Goal: Task Accomplishment & Management: Complete application form

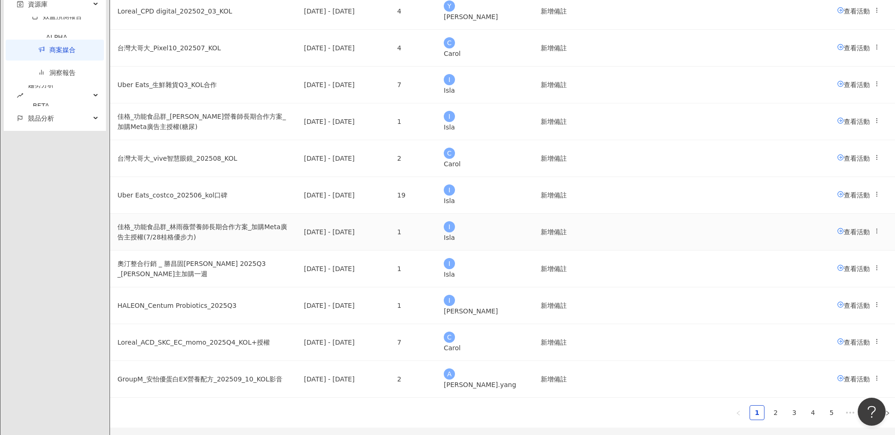
scroll to position [498, 0]
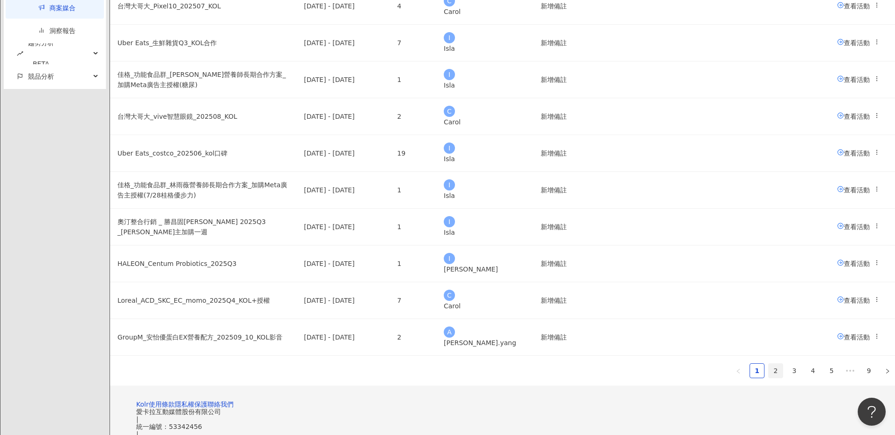
click at [769, 374] on link "2" at bounding box center [776, 371] width 14 height 14
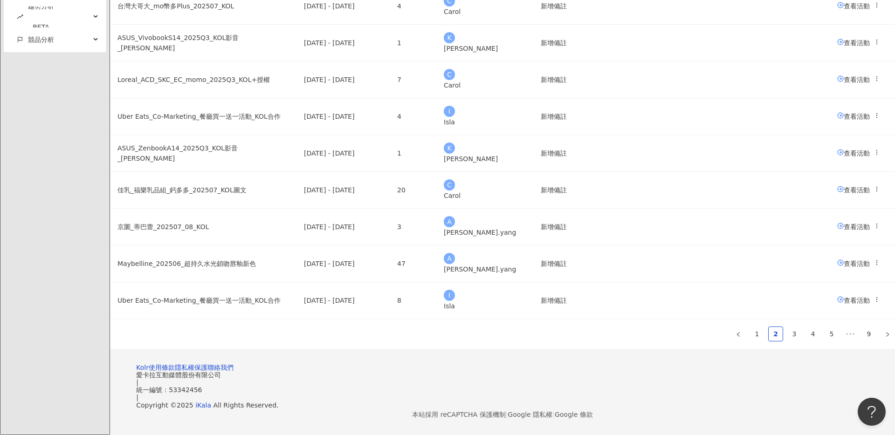
scroll to position [553, 0]
click at [731, 327] on button "button" at bounding box center [738, 334] width 15 height 15
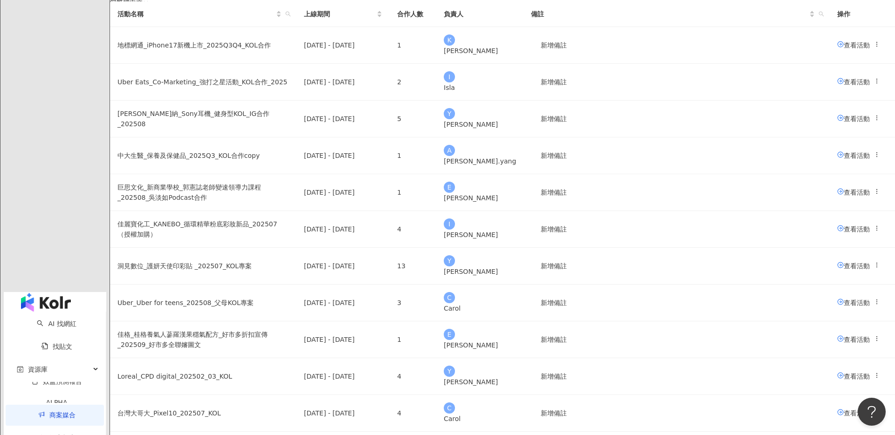
scroll to position [66, 0]
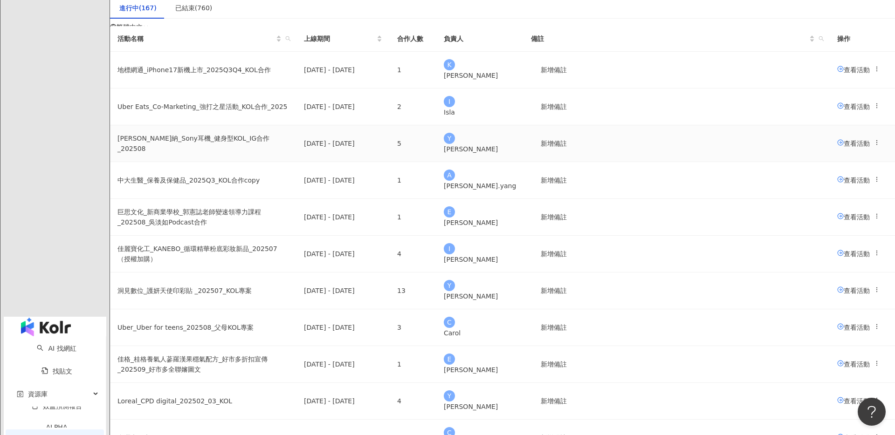
click at [837, 147] on span "查看活動" at bounding box center [853, 142] width 33 height 7
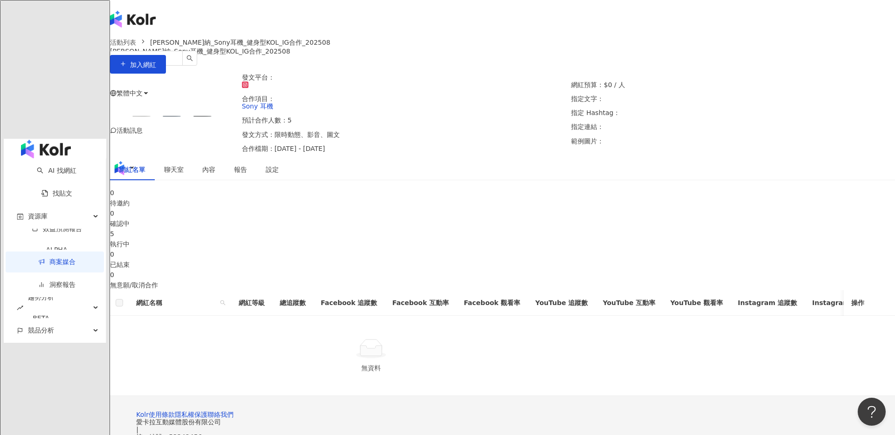
click at [511, 249] on div "5 執行中" at bounding box center [502, 239] width 785 height 21
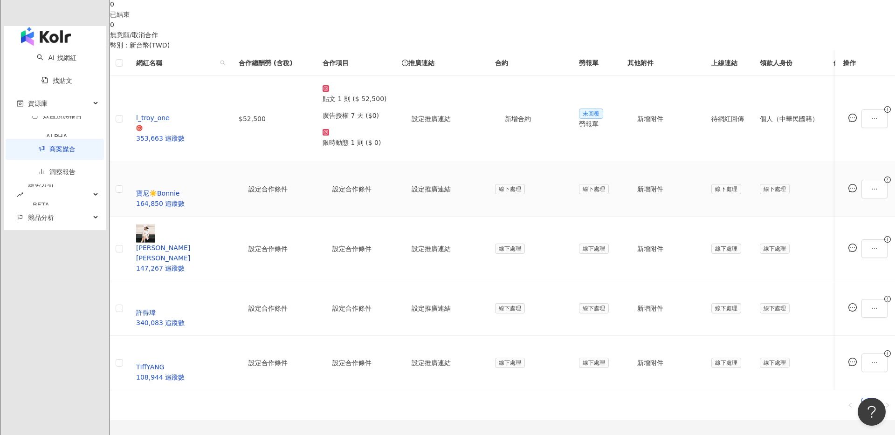
scroll to position [217, 0]
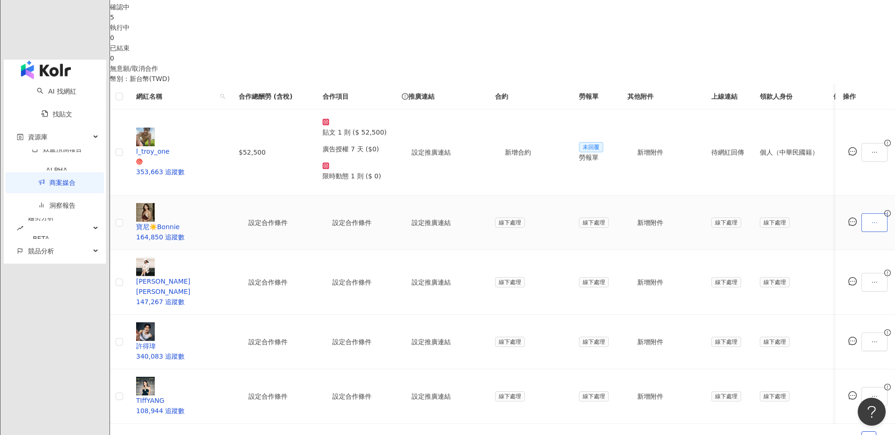
click at [861, 213] on button "button" at bounding box center [874, 222] width 26 height 19
click at [767, 214] on span "設定合作條件" at bounding box center [768, 211] width 46 height 10
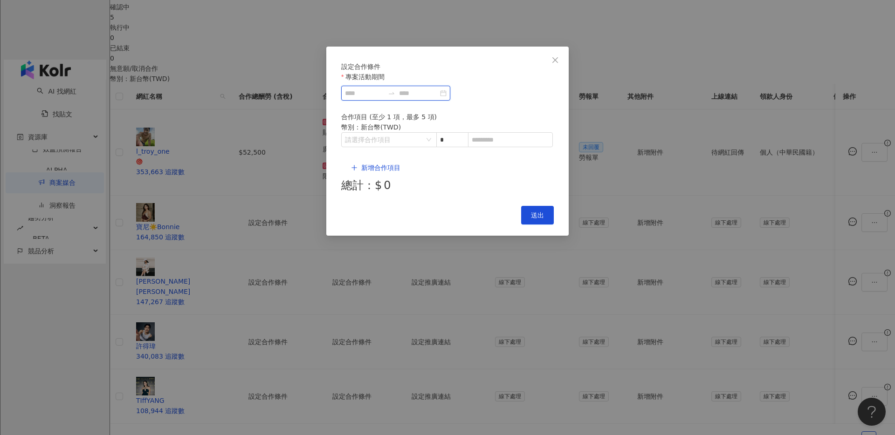
click at [384, 98] on input "專案活動期間" at bounding box center [364, 93] width 39 height 10
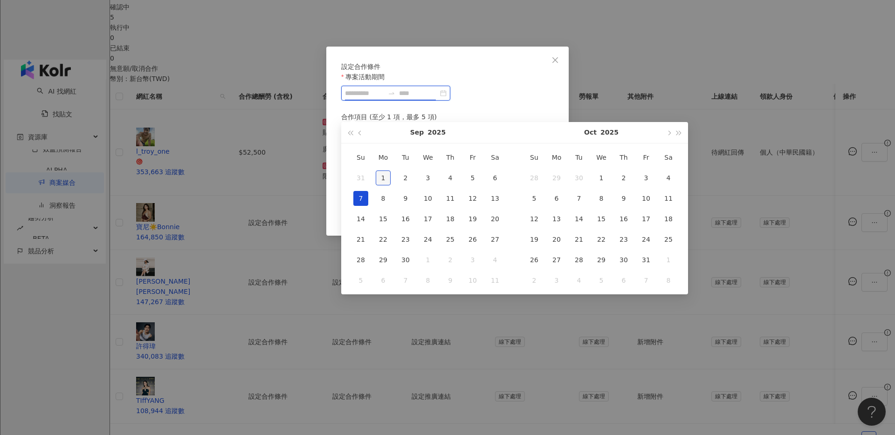
type input "**********"
click at [384, 173] on div "1" at bounding box center [383, 178] width 15 height 15
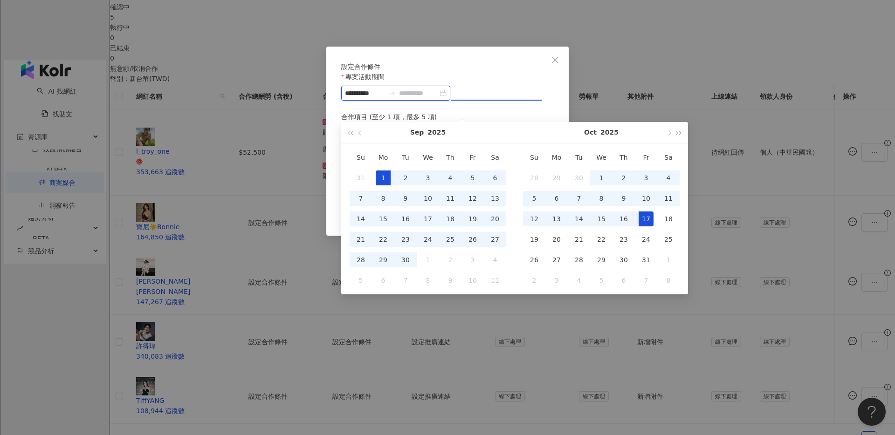
type input "**********"
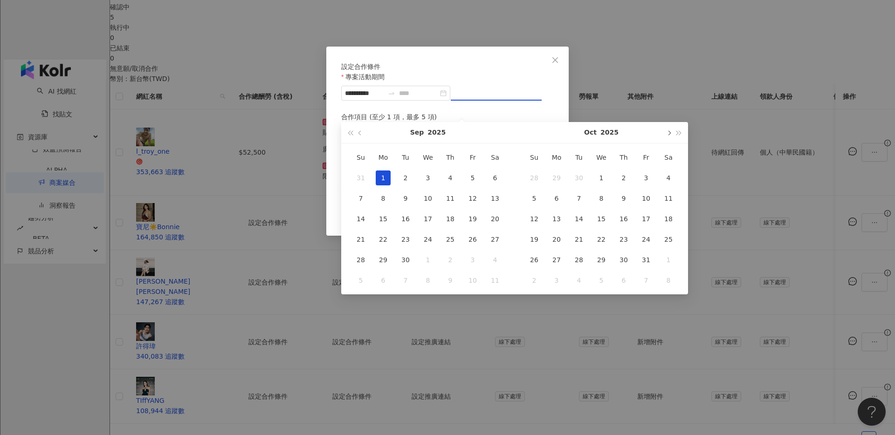
click at [667, 135] on button "button" at bounding box center [668, 132] width 10 height 21
type input "**********"
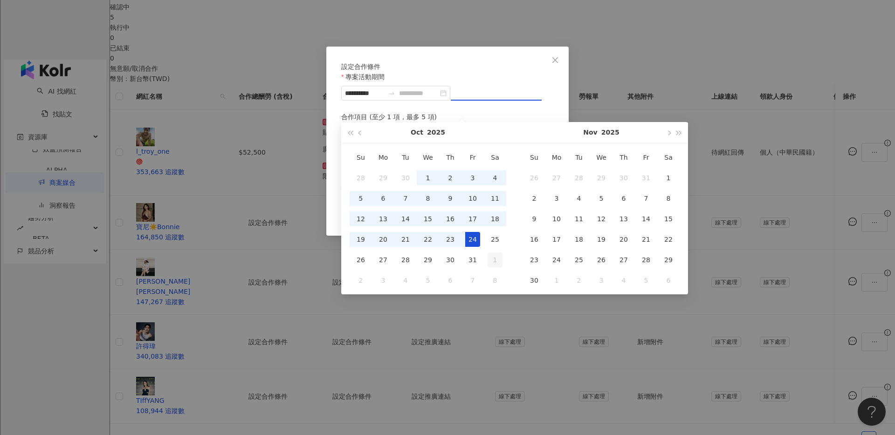
type input "**********"
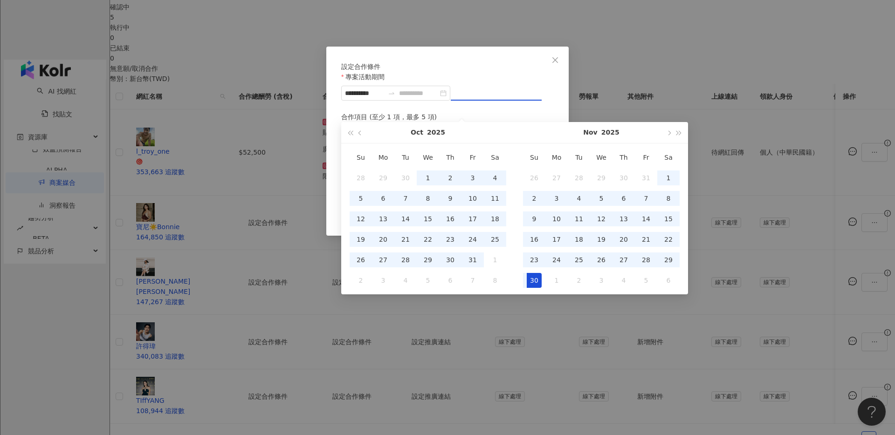
click at [530, 276] on div "30" at bounding box center [534, 280] width 15 height 15
type input "**********"
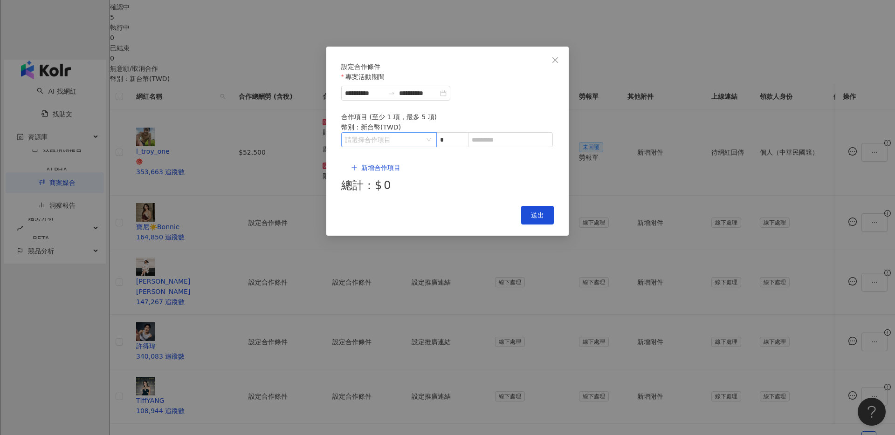
click at [405, 147] on input "search" at bounding box center [384, 140] width 78 height 14
click at [371, 189] on div "Instagram" at bounding box center [365, 190] width 33 height 10
click at [423, 193] on div "Reels" at bounding box center [423, 190] width 37 height 10
click at [499, 147] on input at bounding box center [510, 140] width 84 height 14
type input "*"
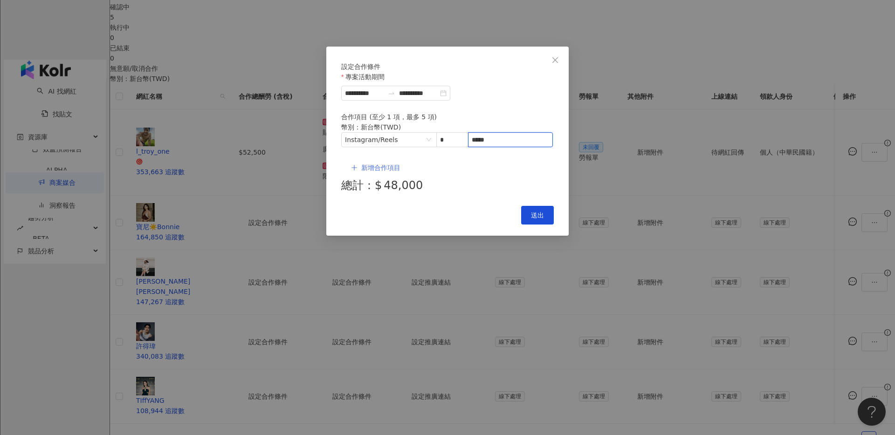
type input "*****"
click at [386, 168] on span "新增合作項目" at bounding box center [380, 167] width 39 height 7
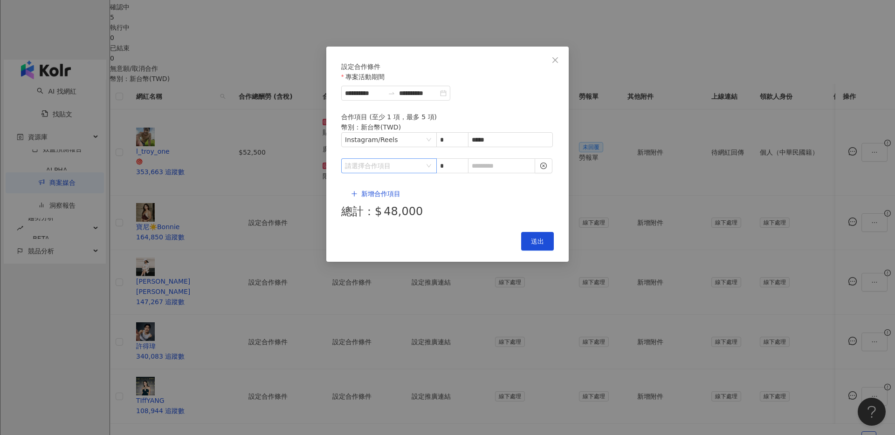
click at [405, 169] on input "search" at bounding box center [384, 166] width 78 height 14
click at [371, 206] on div "Instagram" at bounding box center [365, 207] width 33 height 10
drag, startPoint x: 421, startPoint y: 241, endPoint x: 468, endPoint y: 203, distance: 60.3
click at [422, 241] on span "限時動態" at bounding box center [418, 244] width 26 height 7
click at [502, 167] on input at bounding box center [501, 166] width 66 height 14
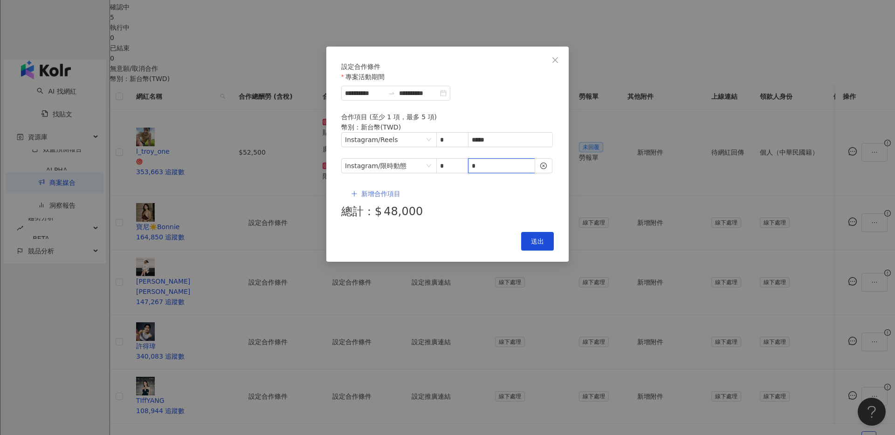
type input "*"
click at [372, 190] on span "新增合作項目" at bounding box center [380, 193] width 39 height 7
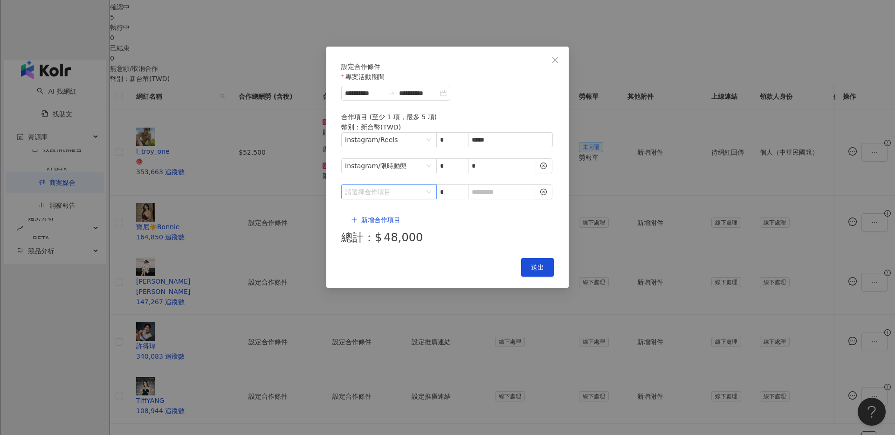
click at [399, 185] on input "search" at bounding box center [384, 192] width 78 height 14
click at [366, 267] on li "其他" at bounding box center [369, 261] width 52 height 19
click at [415, 212] on li "廣告授權" at bounding box center [423, 205] width 48 height 19
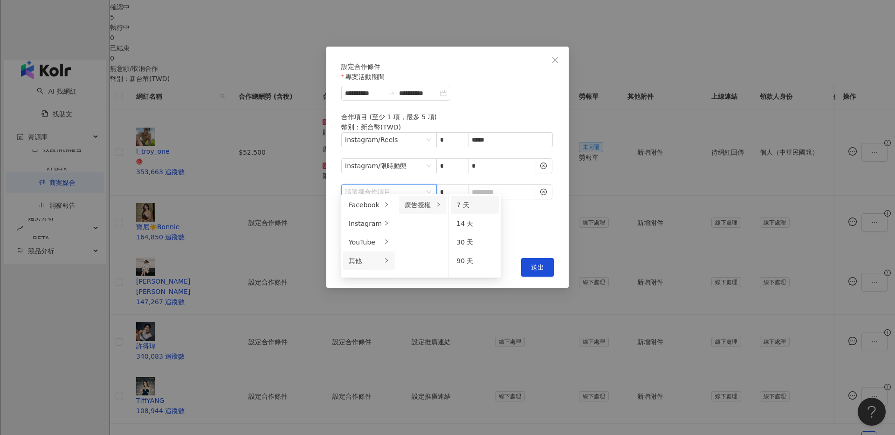
click at [472, 211] on li "7 天" at bounding box center [475, 205] width 48 height 19
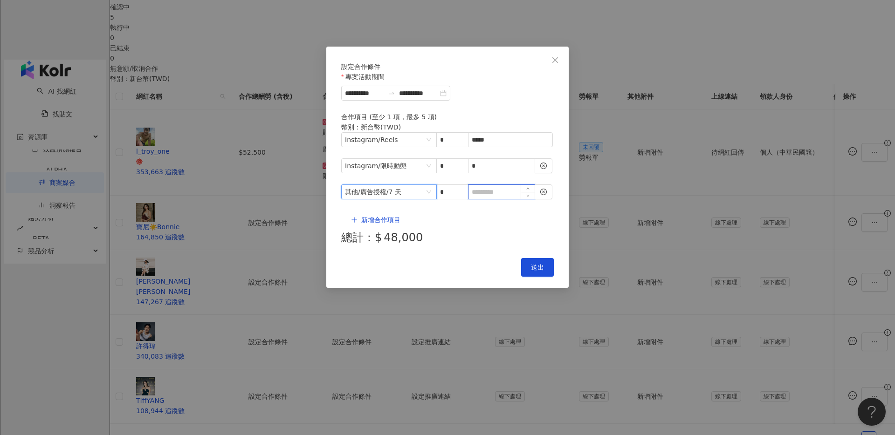
click at [490, 190] on input at bounding box center [501, 192] width 66 height 14
type input "*"
click at [533, 264] on span "送出" at bounding box center [537, 267] width 13 height 7
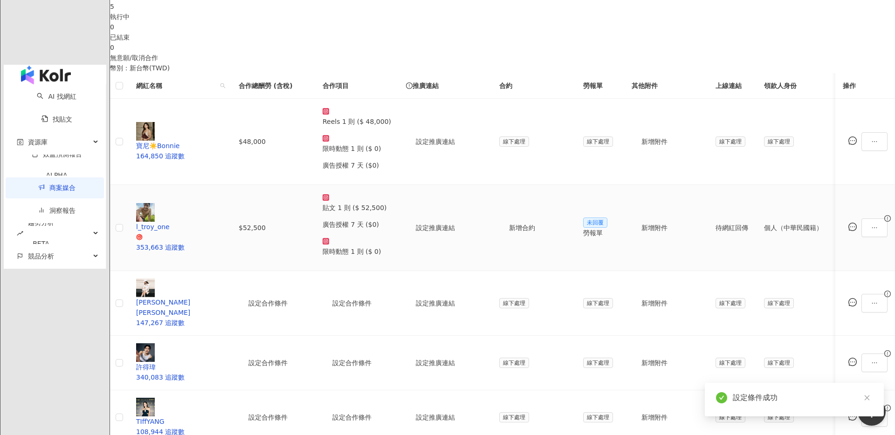
scroll to position [231, 0]
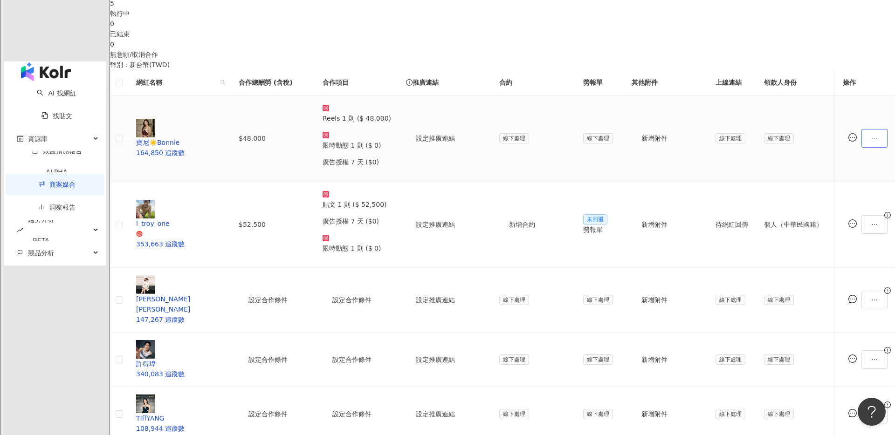
click at [871, 137] on icon "ellipsis" at bounding box center [874, 138] width 7 height 7
click at [773, 153] on span "設定合作條件" at bounding box center [764, 156] width 39 height 10
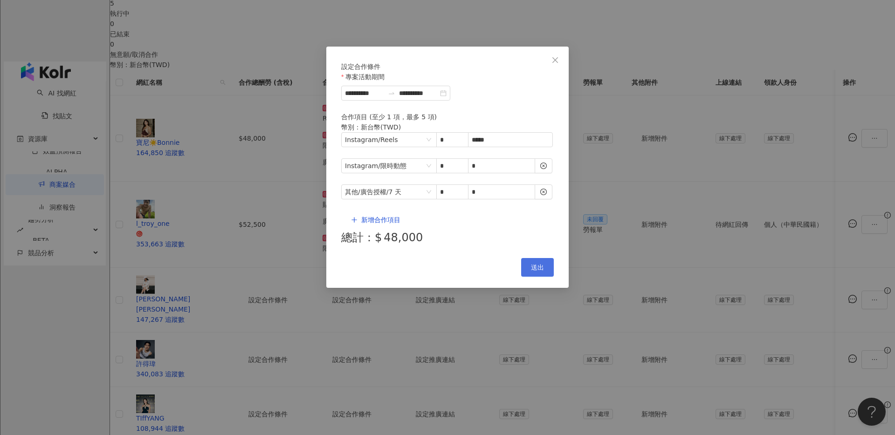
click at [537, 264] on span "送出" at bounding box center [537, 267] width 13 height 7
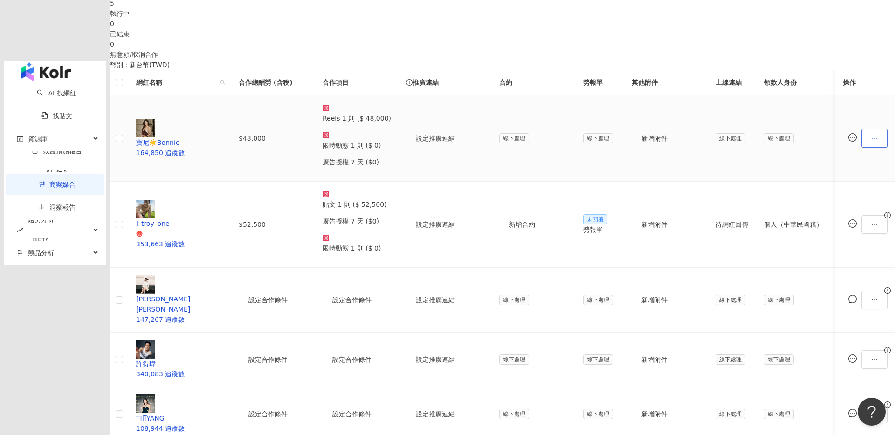
click at [861, 139] on button "button" at bounding box center [874, 138] width 26 height 19
click at [773, 159] on span "設定合作條件" at bounding box center [764, 156] width 39 height 10
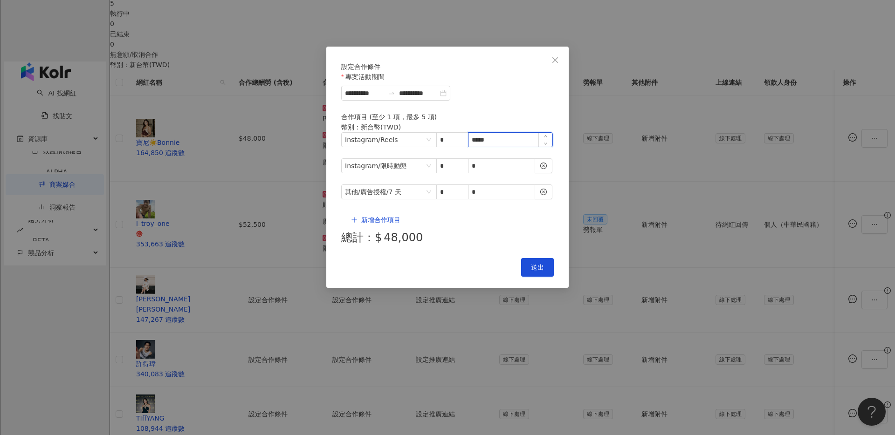
click at [494, 147] on input "*****" at bounding box center [510, 140] width 84 height 14
type input "*****"
click at [538, 258] on button "送出" at bounding box center [537, 267] width 33 height 19
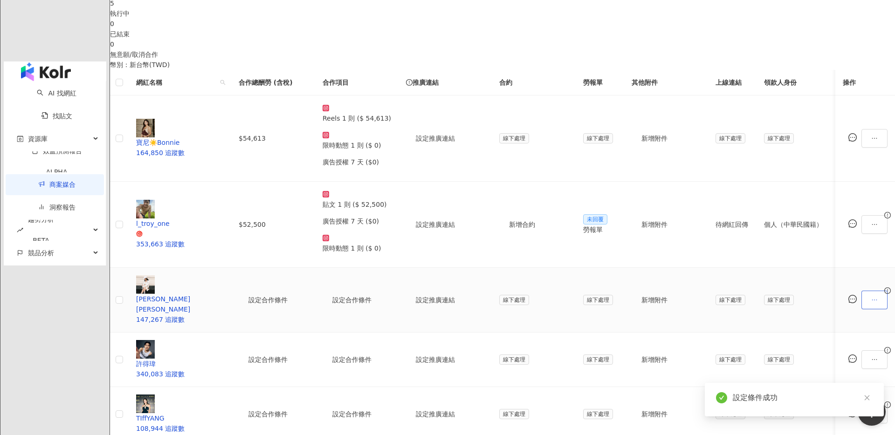
click at [861, 291] on button "button" at bounding box center [874, 300] width 26 height 19
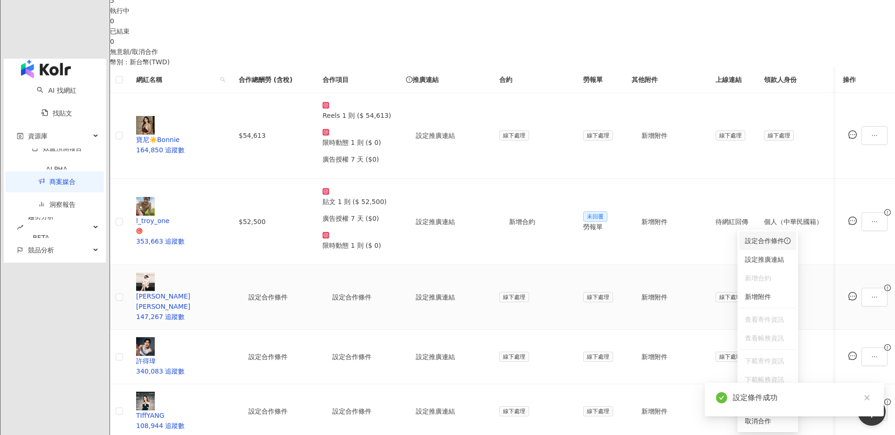
click at [757, 243] on span "設定合作條件" at bounding box center [768, 241] width 46 height 10
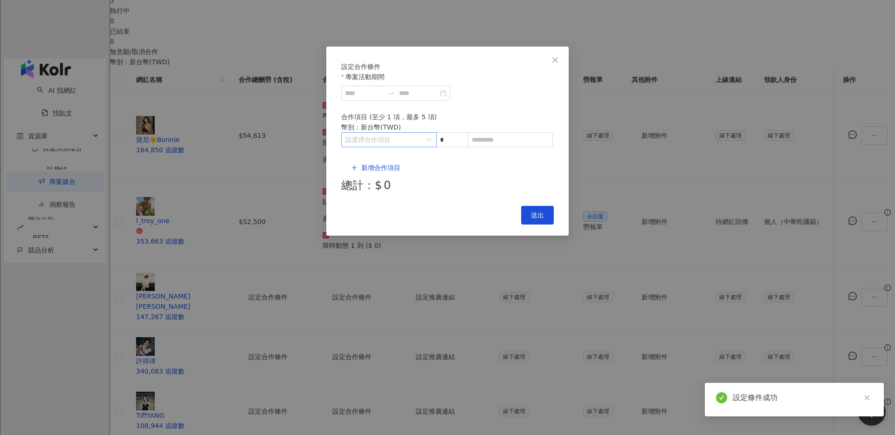
click at [372, 147] on input "search" at bounding box center [384, 140] width 78 height 14
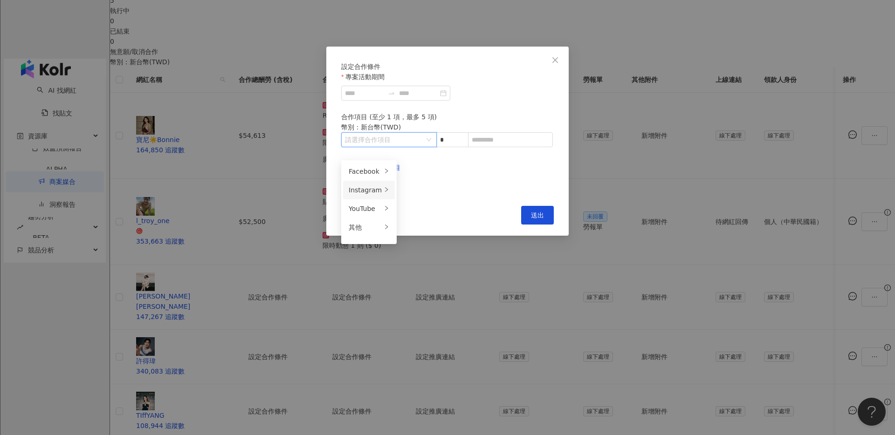
click at [361, 194] on div "Instagram" at bounding box center [365, 190] width 33 height 10
click at [416, 186] on span "Reels" at bounding box center [414, 189] width 18 height 7
click at [501, 147] on input at bounding box center [510, 140] width 84 height 14
click at [479, 147] on input at bounding box center [510, 140] width 84 height 14
type input "*****"
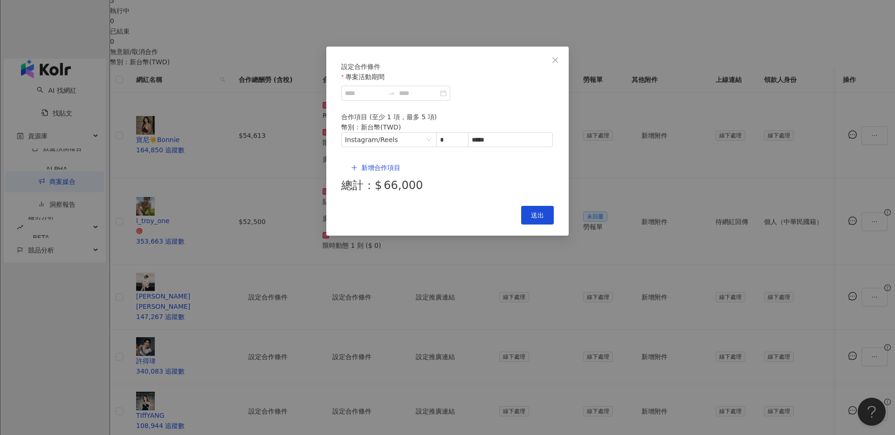
click at [485, 117] on form "設定合作條件 專案活動期間 合作項目 (至少 1 項，最多 5 項) 幣別 ： 新台幣 ( TWD ) Instagram / Reels * ***** 新…" at bounding box center [447, 128] width 213 height 133
click at [438, 98] on input at bounding box center [418, 93] width 39 height 10
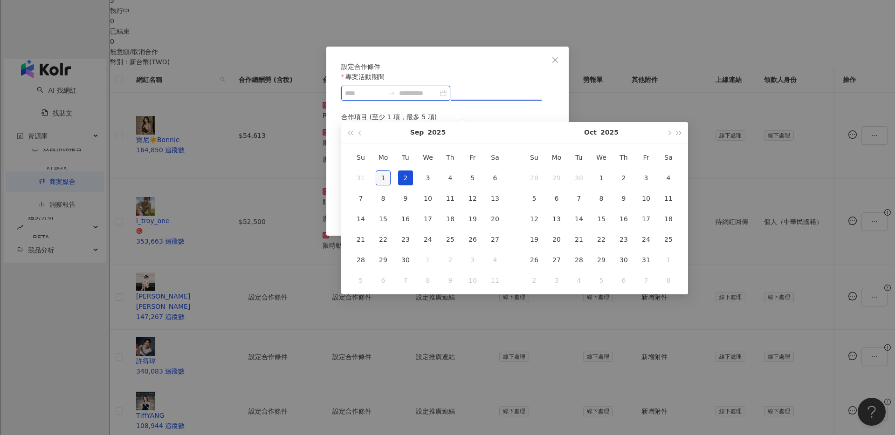
type input "**********"
click at [381, 176] on div "1" at bounding box center [383, 178] width 15 height 15
type input "**********"
click at [672, 131] on button "button" at bounding box center [668, 132] width 10 height 21
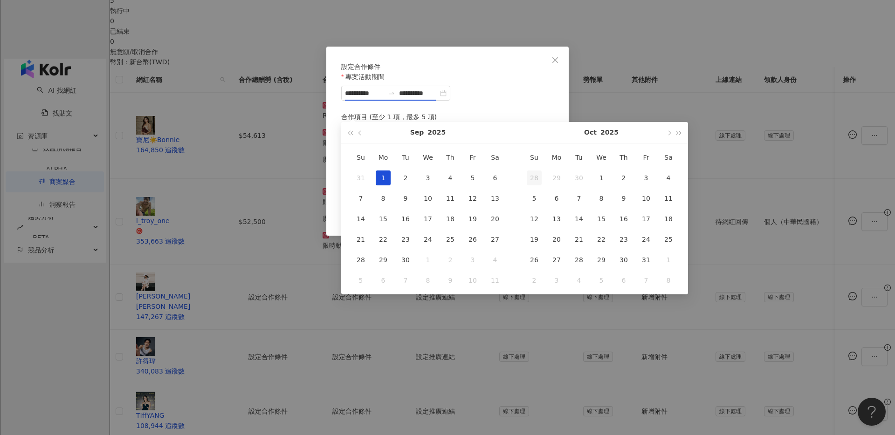
type input "**********"
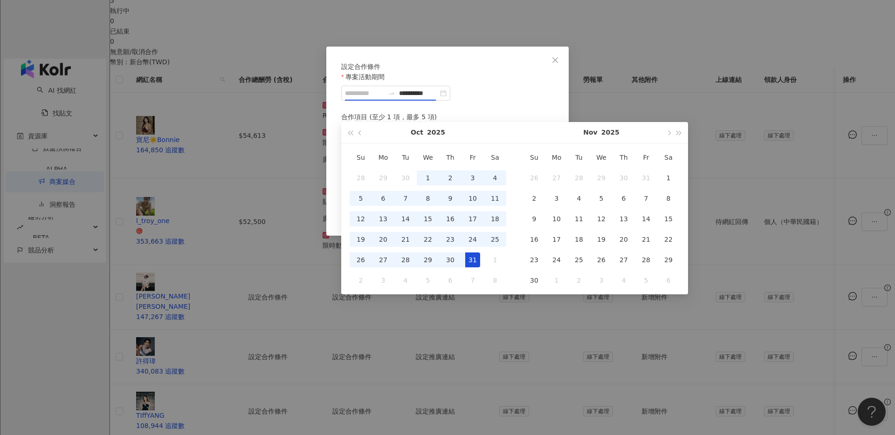
click at [475, 259] on div "31" at bounding box center [472, 260] width 15 height 15
type input "**********"
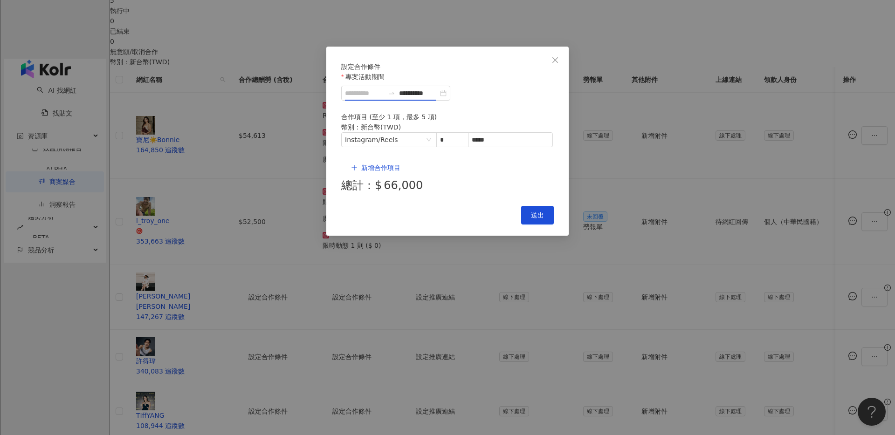
type input "**********"
click at [450, 101] on div "**********" at bounding box center [395, 93] width 109 height 15
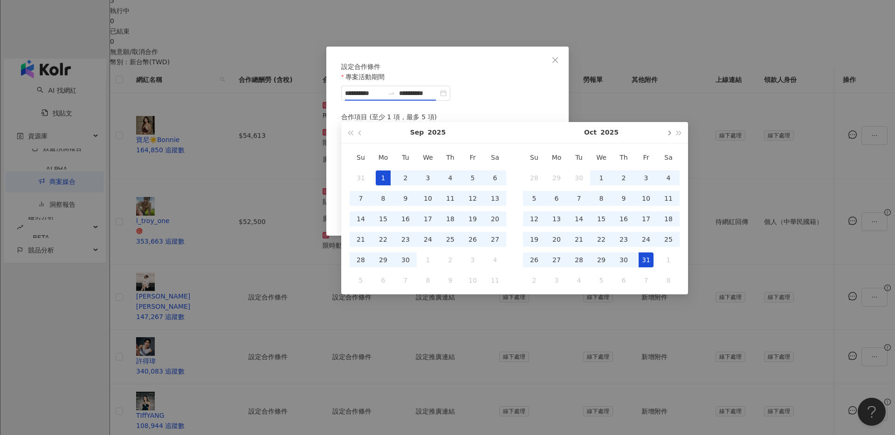
click at [668, 135] on button "button" at bounding box center [668, 132] width 10 height 21
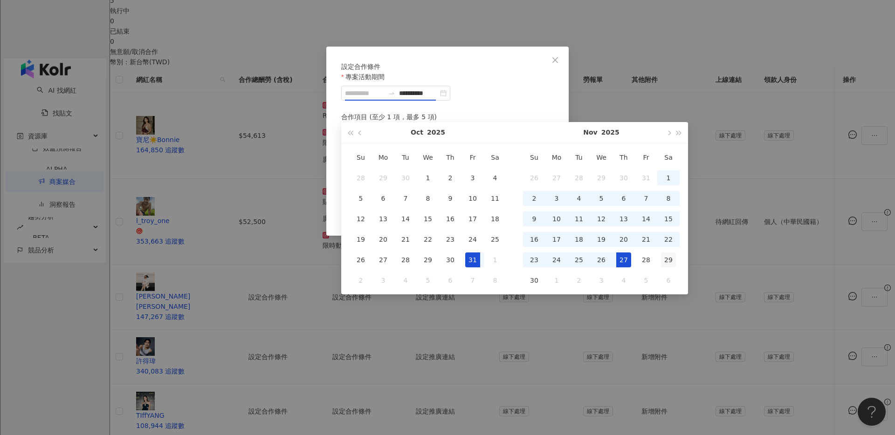
type input "**********"
click at [671, 261] on div "29" at bounding box center [668, 260] width 15 height 15
click at [361, 136] on button "button" at bounding box center [360, 132] width 10 height 21
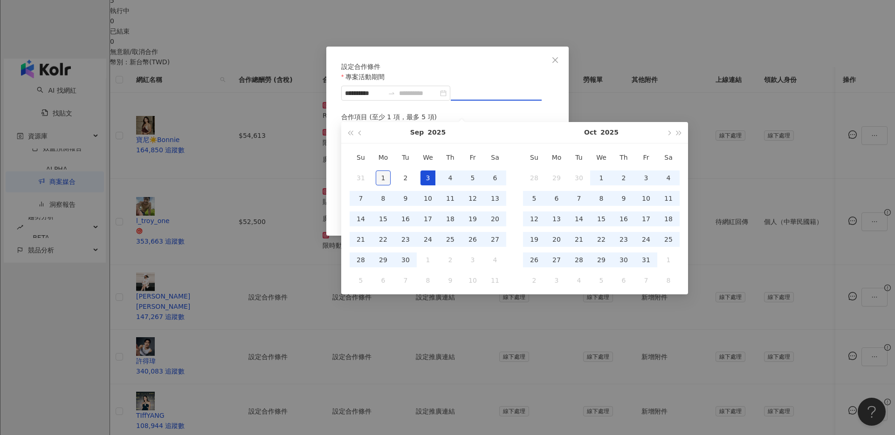
type input "**********"
click at [385, 176] on div "1" at bounding box center [383, 178] width 15 height 15
type input "**********"
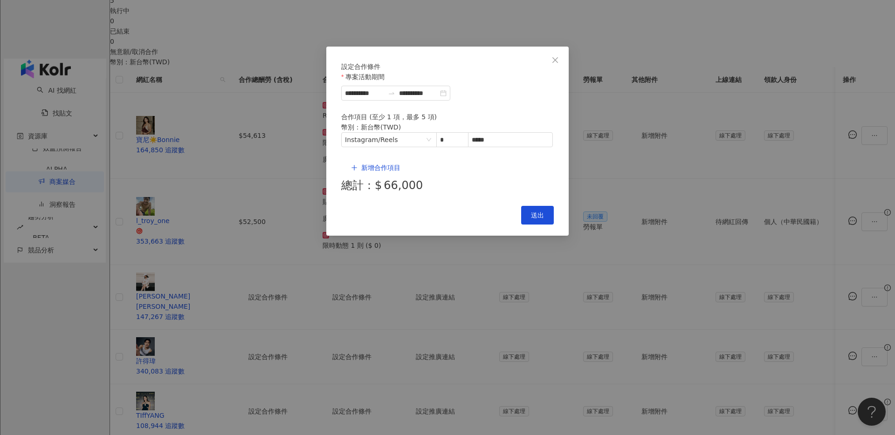
click at [440, 206] on div "Cancel 送出" at bounding box center [447, 215] width 213 height 19
click at [381, 165] on span "新增合作項目" at bounding box center [380, 167] width 39 height 7
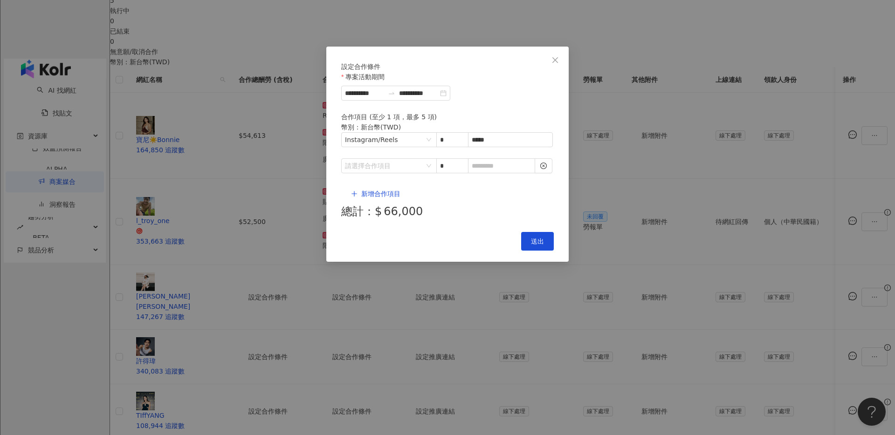
click at [392, 185] on div "新增合作項目 總計：$ 66,000" at bounding box center [447, 203] width 213 height 36
click at [422, 165] on input "search" at bounding box center [384, 166] width 78 height 14
click at [372, 208] on div "Instagram" at bounding box center [365, 207] width 33 height 10
click at [427, 247] on span "限時動態" at bounding box center [418, 244] width 26 height 7
click at [493, 167] on input at bounding box center [501, 166] width 66 height 14
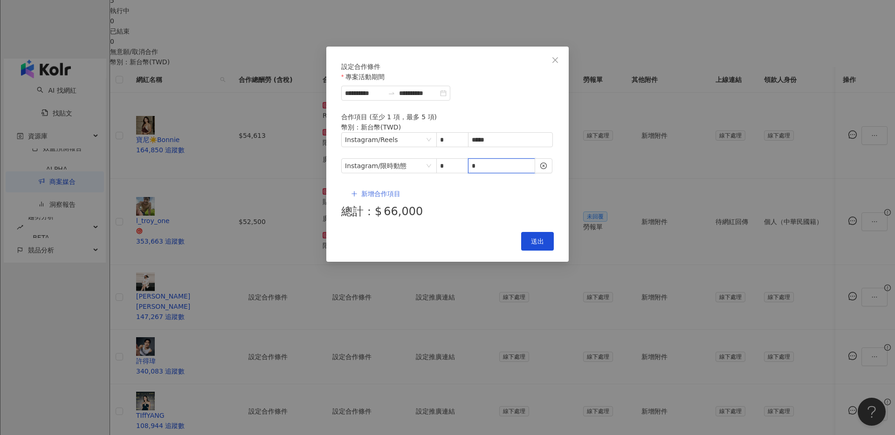
type input "*"
click at [361, 190] on span "新增合作項目" at bounding box center [380, 193] width 39 height 7
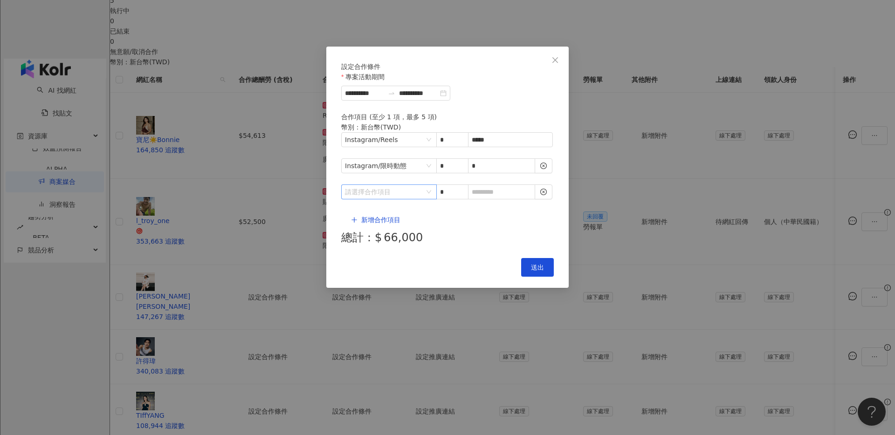
click at [396, 187] on input "search" at bounding box center [384, 192] width 78 height 14
click at [355, 266] on div "其他" at bounding box center [365, 261] width 33 height 10
drag, startPoint x: 407, startPoint y: 206, endPoint x: 437, endPoint y: 202, distance: 29.6
click at [408, 206] on div "廣告授權" at bounding box center [419, 205] width 29 height 10
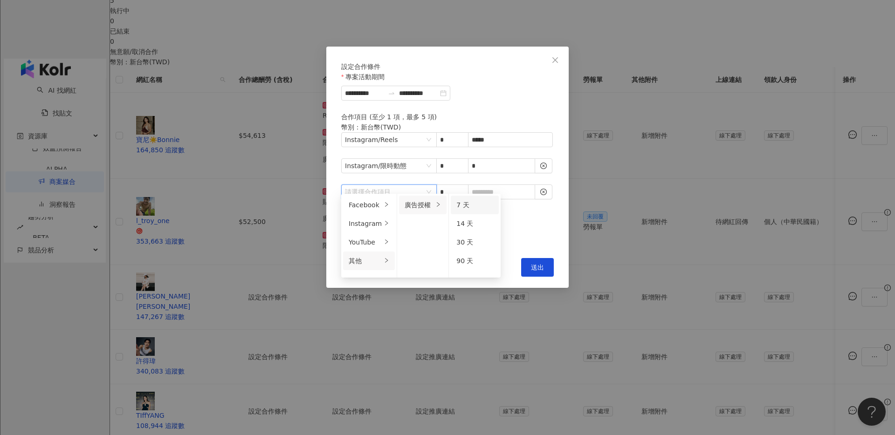
click at [452, 201] on li "7 天" at bounding box center [475, 205] width 48 height 19
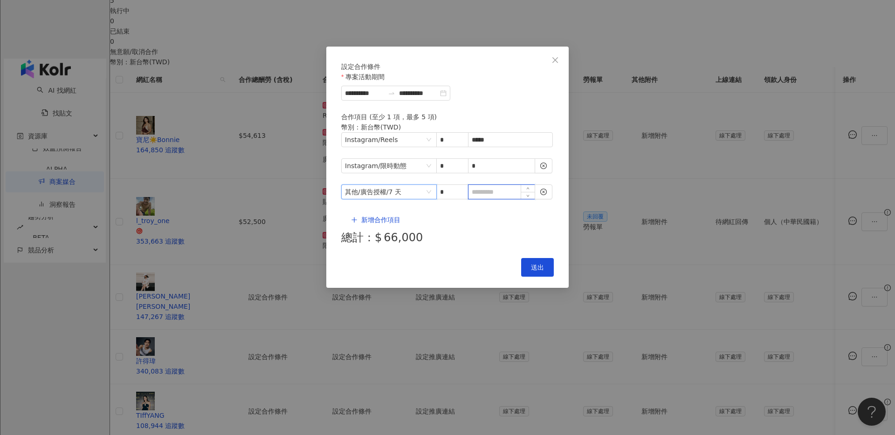
click at [490, 188] on input at bounding box center [501, 192] width 66 height 14
type input "*"
drag, startPoint x: 483, startPoint y: 225, endPoint x: 513, endPoint y: 223, distance: 29.9
click at [484, 258] on div "Cancel 送出" at bounding box center [447, 267] width 213 height 19
click at [562, 223] on div "**********" at bounding box center [447, 167] width 242 height 241
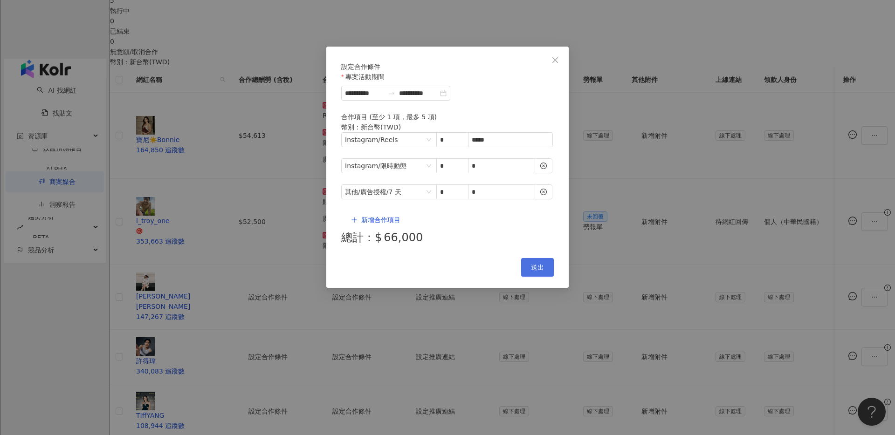
click at [545, 258] on button "送出" at bounding box center [537, 267] width 33 height 19
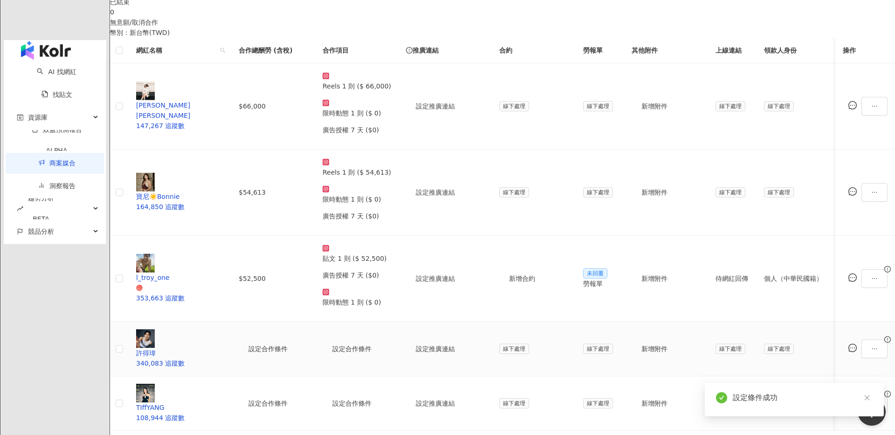
scroll to position [271, 0]
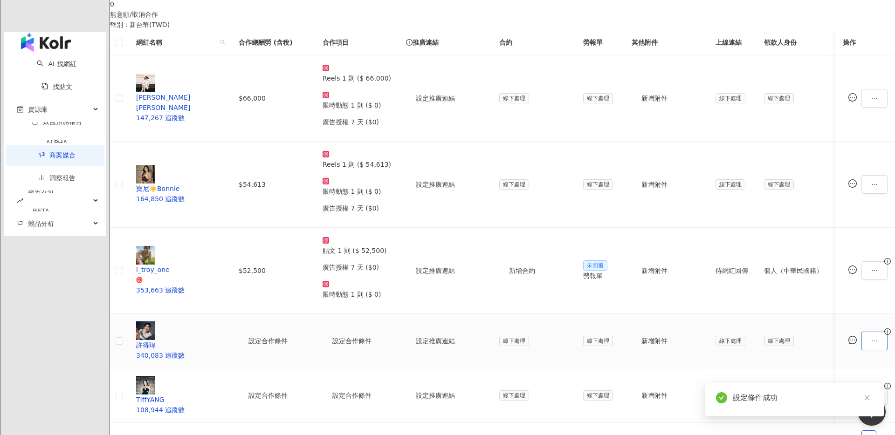
click at [871, 338] on icon "ellipsis" at bounding box center [874, 341] width 7 height 7
click at [772, 34] on span "設定合作條件" at bounding box center [768, 32] width 46 height 10
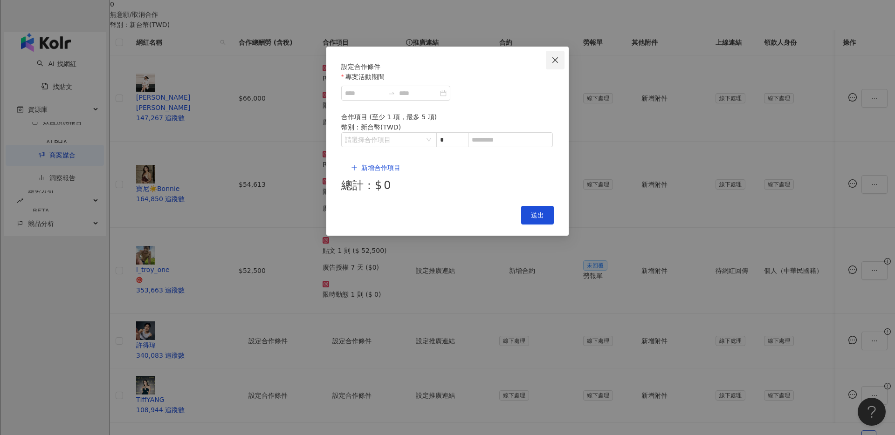
click at [559, 55] on button "Close" at bounding box center [555, 60] width 19 height 19
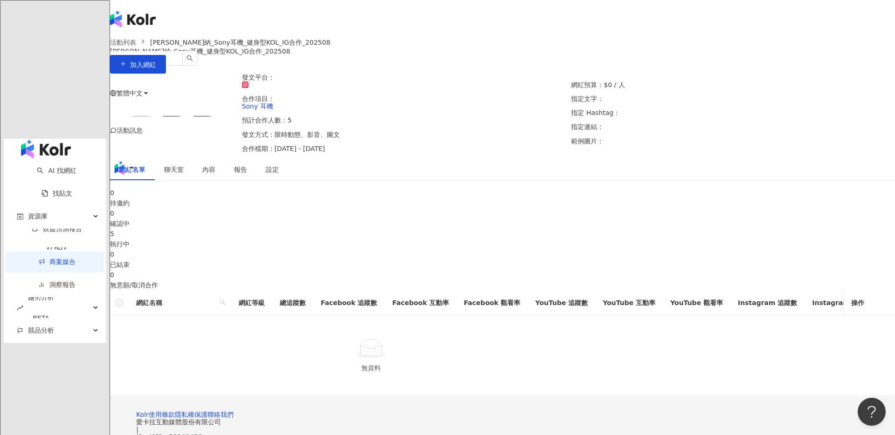
drag, startPoint x: 481, startPoint y: 254, endPoint x: 483, endPoint y: 178, distance: 76.9
click at [479, 249] on div "執行中" at bounding box center [502, 244] width 785 height 10
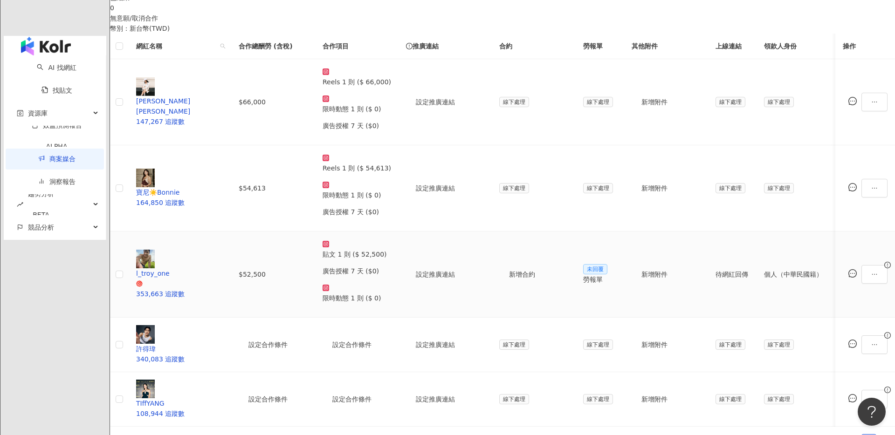
scroll to position [271, 0]
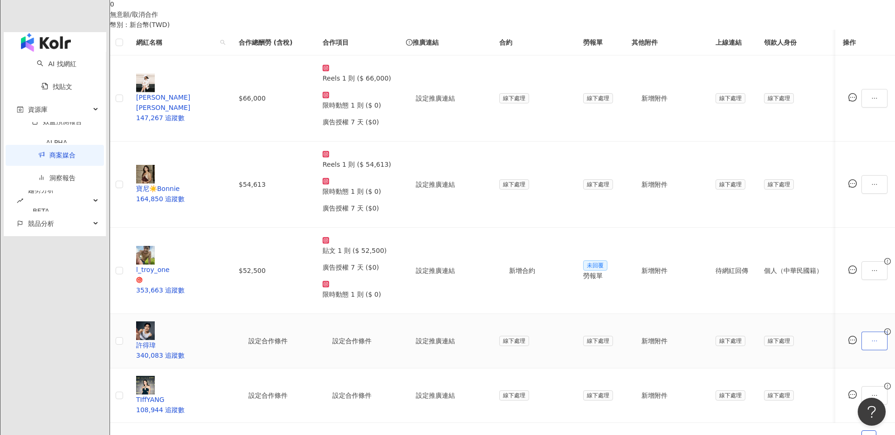
click at [871, 338] on icon "ellipsis" at bounding box center [874, 341] width 7 height 7
click at [763, 28] on span "設定合作條件" at bounding box center [768, 32] width 46 height 10
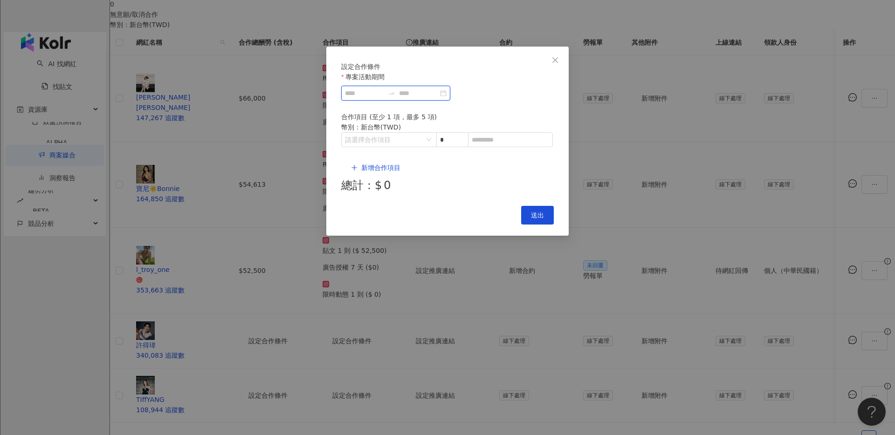
click at [384, 98] on input "專案活動期間" at bounding box center [364, 93] width 39 height 10
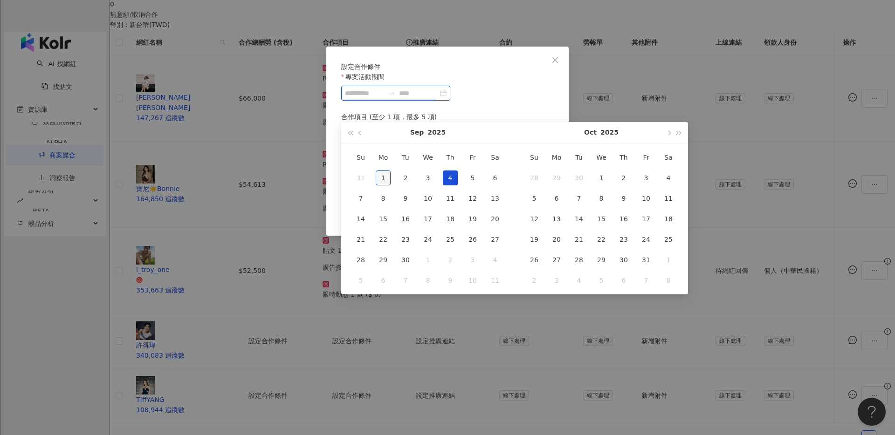
type input "**********"
click at [383, 177] on div "1" at bounding box center [383, 178] width 15 height 15
type input "**********"
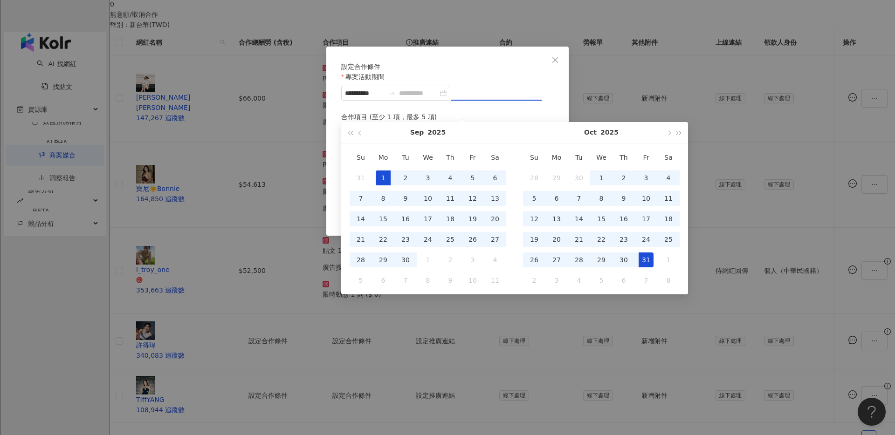
click at [640, 260] on div "31" at bounding box center [646, 260] width 15 height 15
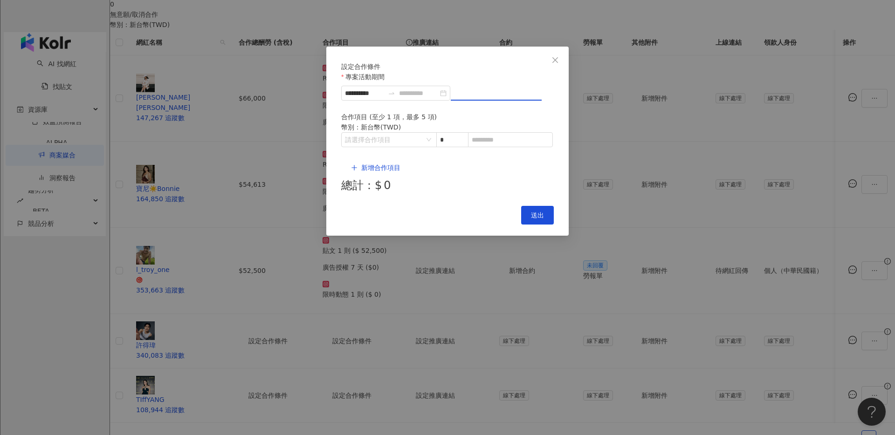
type input "**********"
click at [447, 96] on icon "close-circle" at bounding box center [443, 93] width 7 height 7
click at [438, 98] on input at bounding box center [418, 93] width 39 height 10
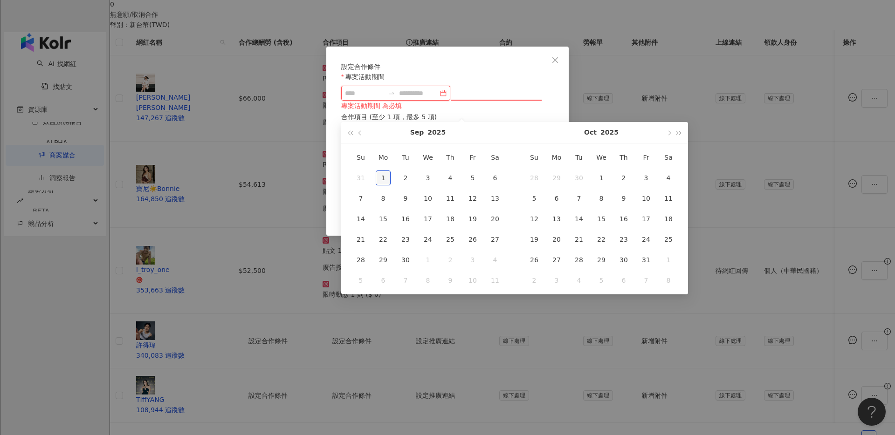
type input "**********"
click at [378, 178] on div "1" at bounding box center [383, 178] width 15 height 15
type input "**********"
click at [667, 131] on span "button" at bounding box center [668, 133] width 5 height 5
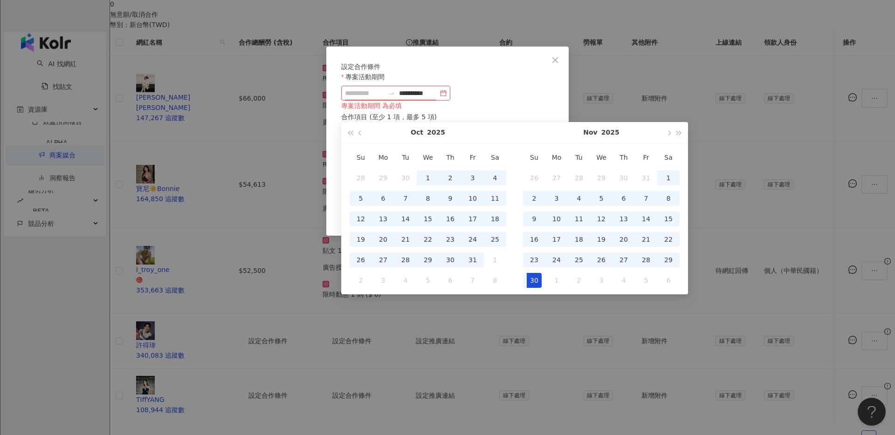
click at [532, 279] on div "30" at bounding box center [534, 280] width 15 height 15
type input "**********"
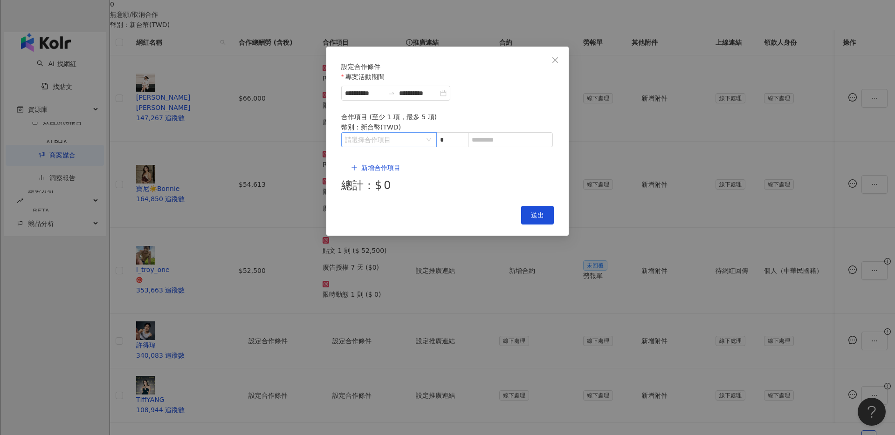
click at [393, 143] on div "請選擇合作項目" at bounding box center [389, 139] width 96 height 15
click at [364, 191] on div "Instagram" at bounding box center [365, 190] width 33 height 10
click at [413, 190] on span "Reels" at bounding box center [414, 189] width 18 height 7
click at [522, 147] on input at bounding box center [510, 140] width 84 height 14
click at [506, 147] on input at bounding box center [510, 140] width 84 height 14
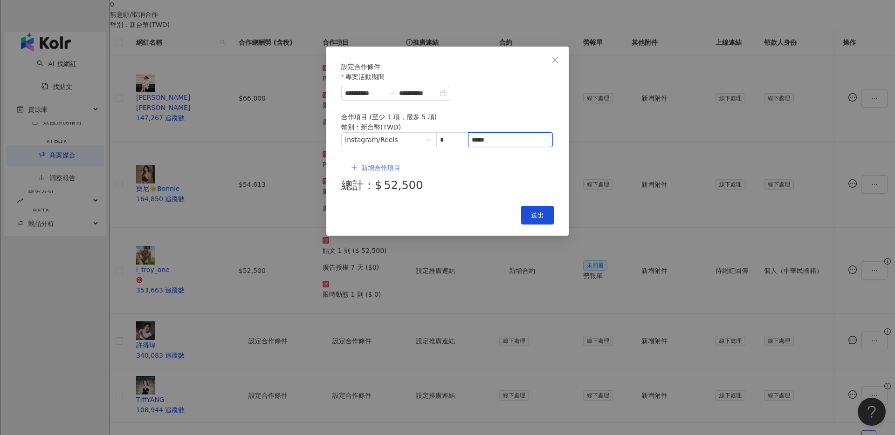
type input "*****"
click at [380, 164] on span "新增合作項目" at bounding box center [380, 167] width 39 height 7
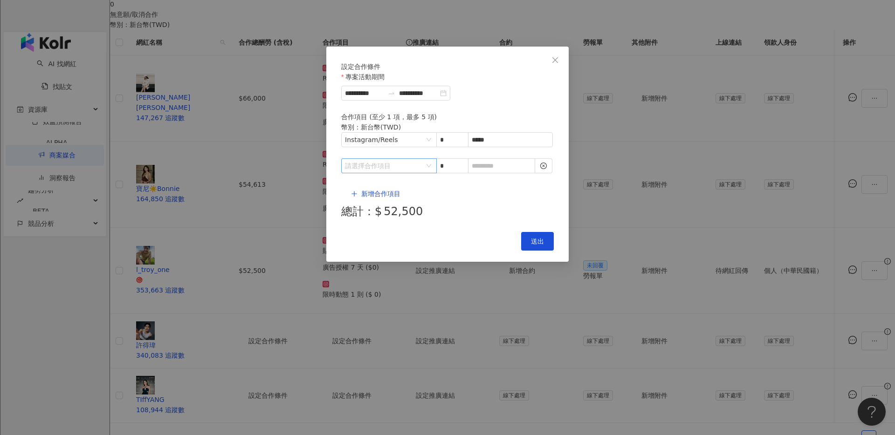
click at [398, 172] on input "search" at bounding box center [384, 166] width 78 height 14
click at [369, 242] on div "其他" at bounding box center [365, 244] width 33 height 10
click at [363, 207] on div "Instagram" at bounding box center [365, 207] width 33 height 10
click at [416, 193] on li "貼文" at bounding box center [423, 188] width 48 height 19
click at [394, 173] on span "Instagram / 貼文" at bounding box center [389, 166] width 88 height 14
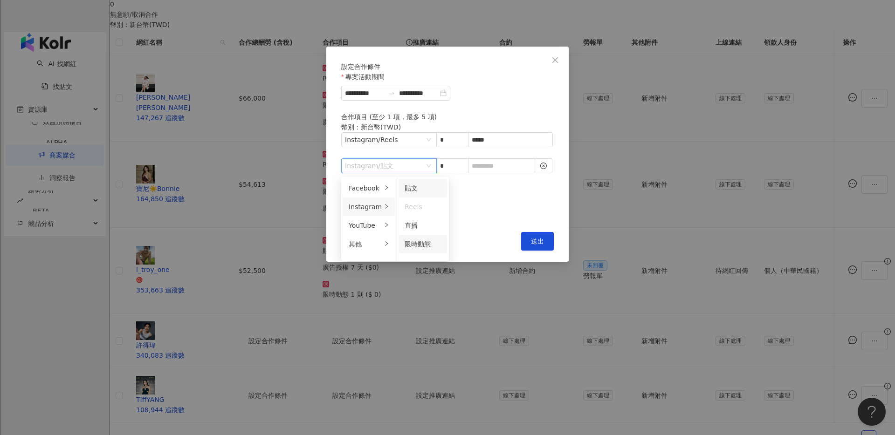
click at [419, 244] on span "限時動態" at bounding box center [418, 244] width 26 height 7
click at [508, 162] on input at bounding box center [501, 166] width 66 height 14
type input "*"
click at [361, 185] on button "新增合作項目" at bounding box center [375, 194] width 69 height 19
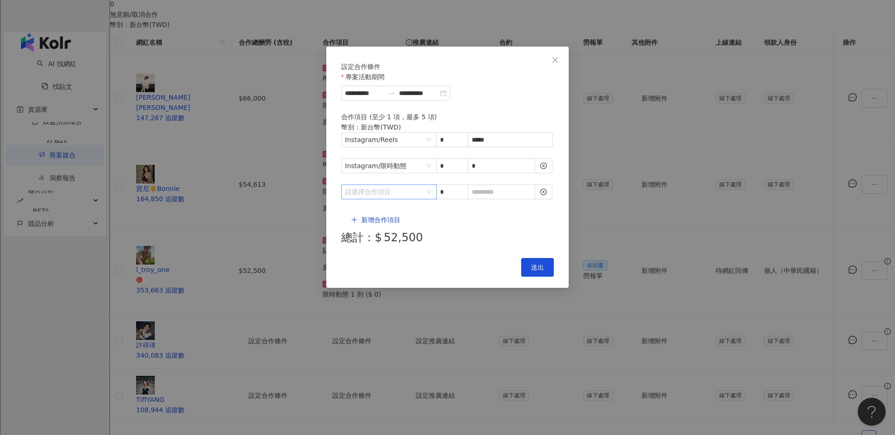
click at [389, 185] on input "search" at bounding box center [384, 192] width 78 height 14
click at [369, 258] on div "其他" at bounding box center [365, 261] width 33 height 10
click at [419, 209] on div "廣告授權" at bounding box center [419, 205] width 29 height 10
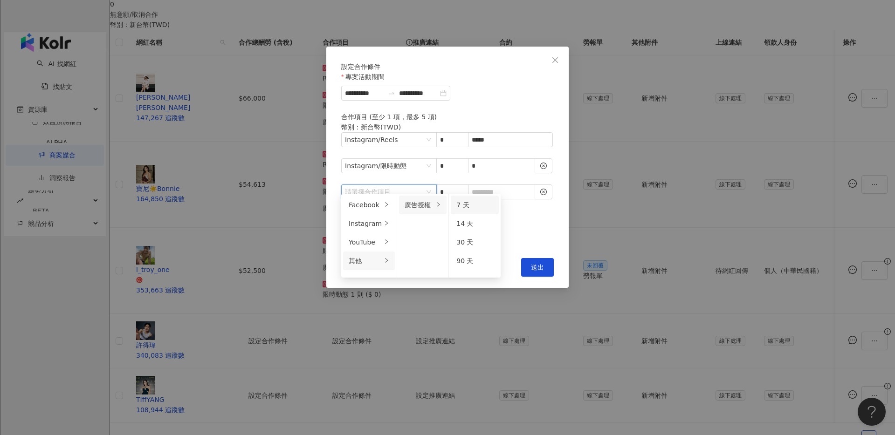
click at [468, 206] on div "7 天" at bounding box center [474, 205] width 37 height 10
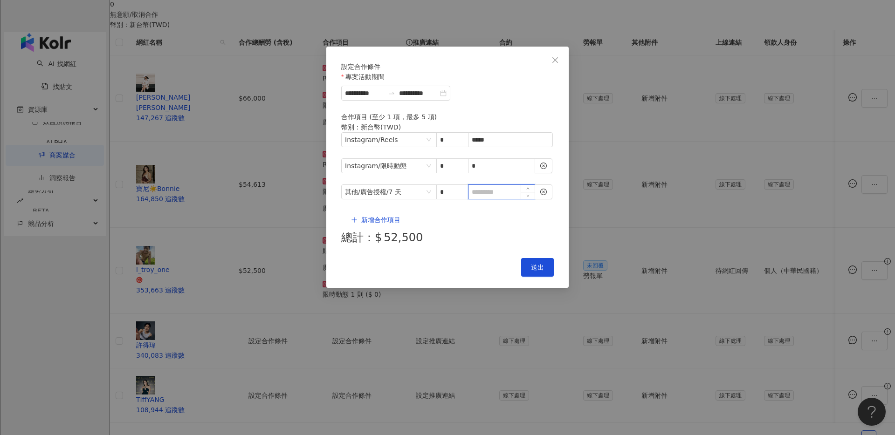
click at [502, 185] on input at bounding box center [501, 192] width 66 height 14
type input "*"
click at [534, 258] on button "送出" at bounding box center [537, 267] width 33 height 19
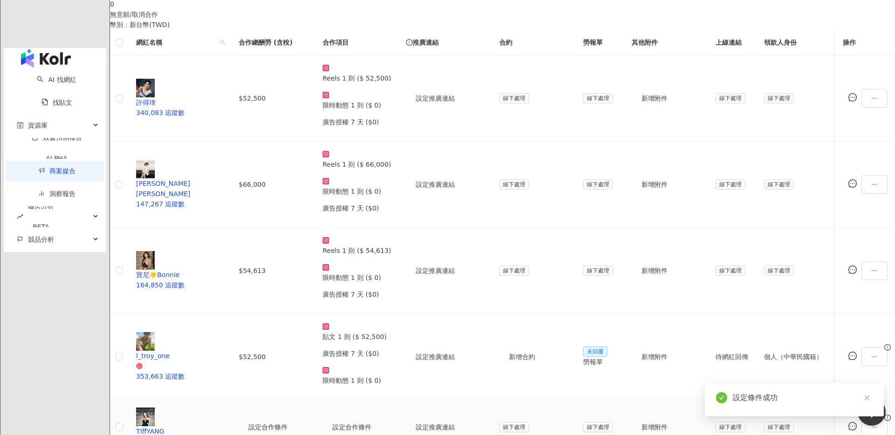
click at [861, 418] on span at bounding box center [874, 427] width 26 height 19
click at [871, 424] on icon "ellipsis" at bounding box center [874, 427] width 7 height 7
click at [763, 74] on span "設定合作條件" at bounding box center [768, 78] width 46 height 10
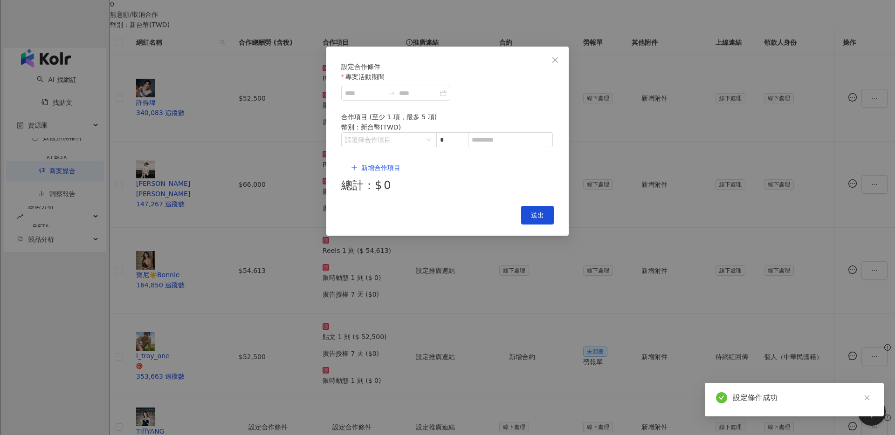
click at [385, 115] on form "設定合作條件 專案活動期間 合作項目 (至少 1 項，最多 5 項) 幣別 ： 新台幣 ( TWD ) 請選擇合作項目 * 新增合作項目 總計：$ 0" at bounding box center [447, 128] width 213 height 133
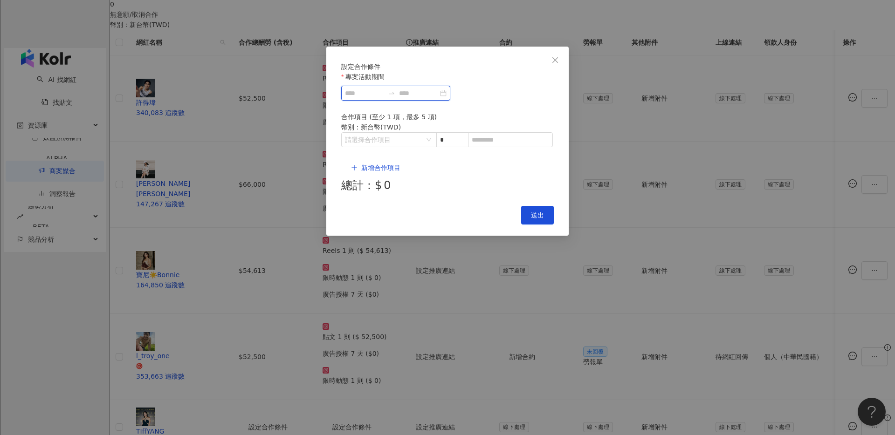
click at [384, 98] on input "專案活動期間" at bounding box center [364, 93] width 39 height 10
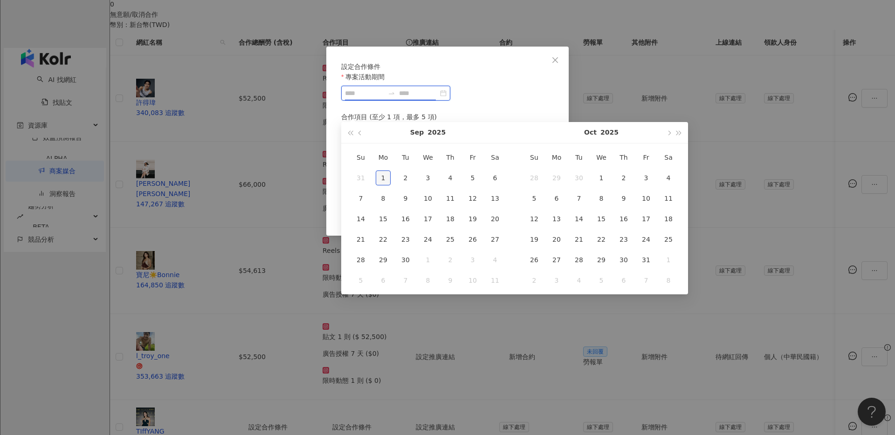
type input "**********"
click at [381, 177] on div "1" at bounding box center [383, 178] width 15 height 15
type input "**********"
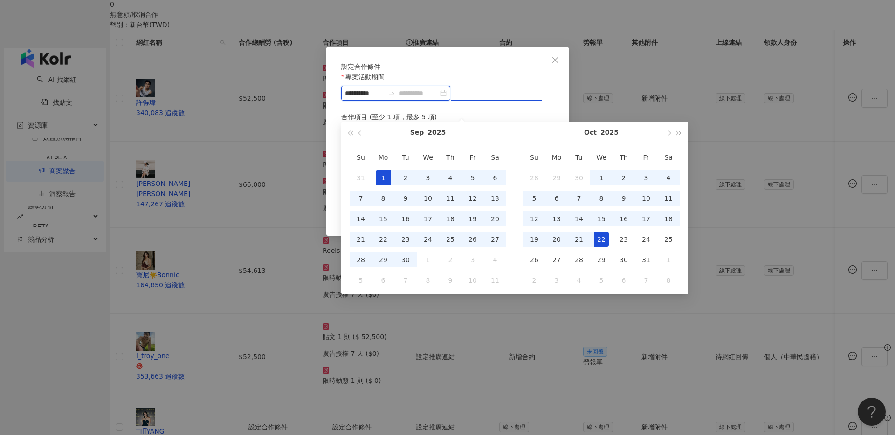
type input "**********"
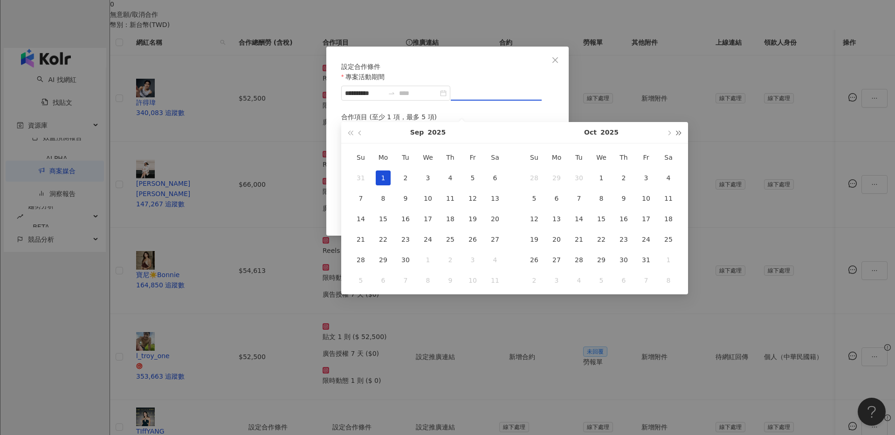
click at [674, 135] on button "button" at bounding box center [679, 132] width 10 height 21
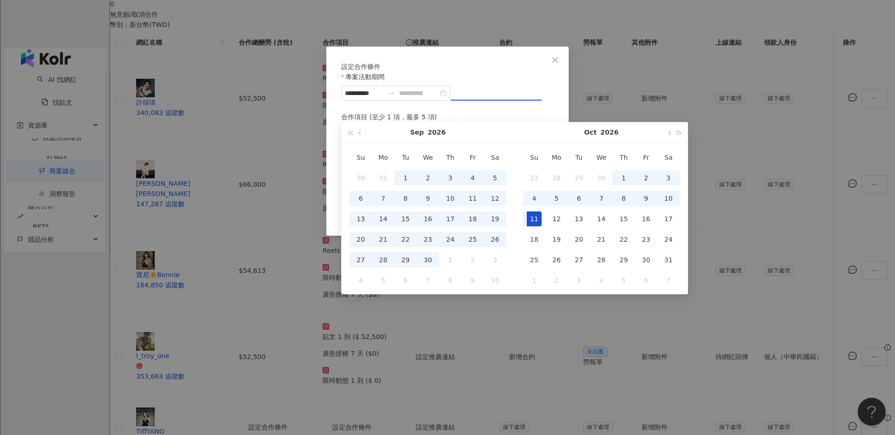
type input "**********"
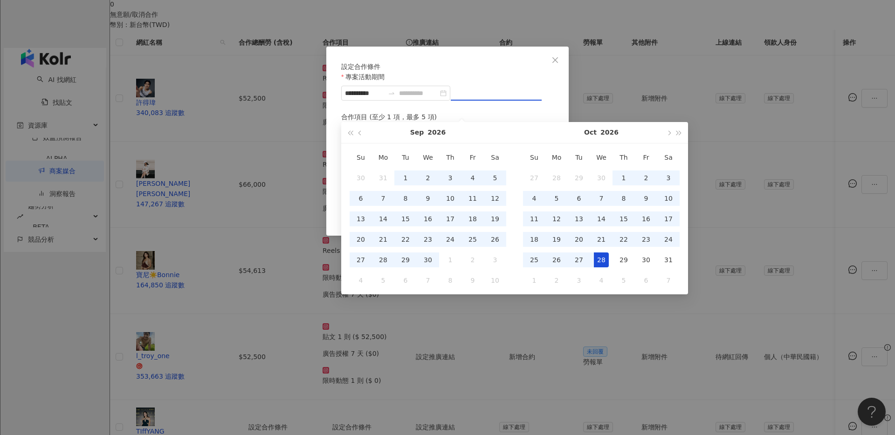
type input "**********"
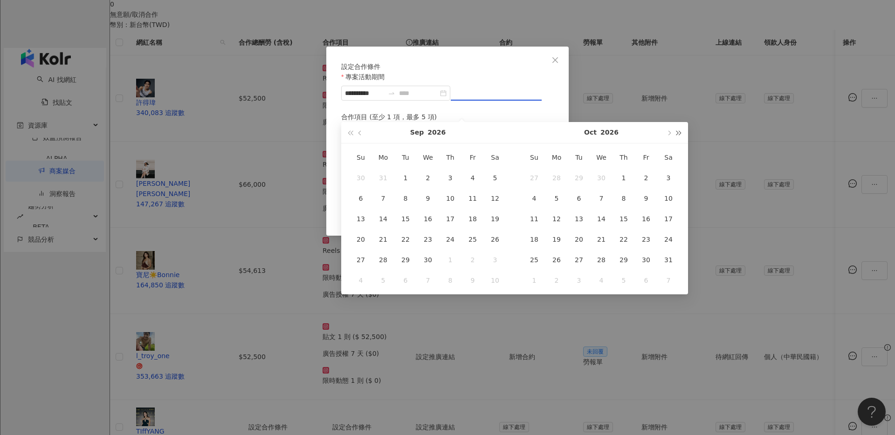
click at [677, 133] on span "button" at bounding box center [679, 133] width 5 height 5
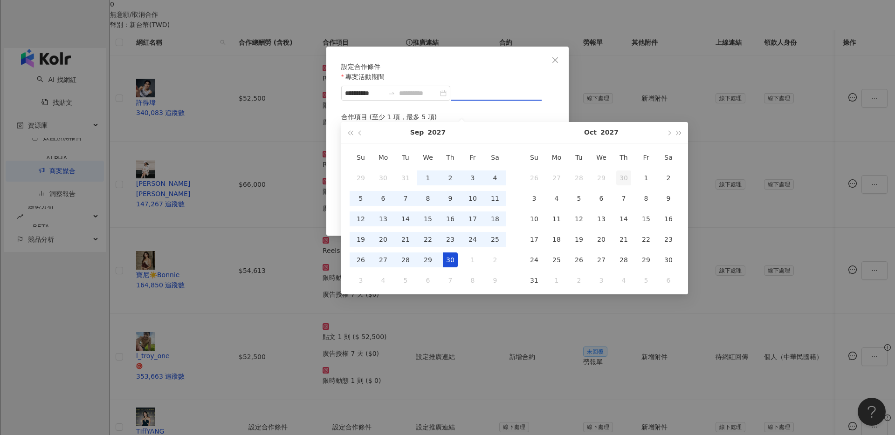
type input "**********"
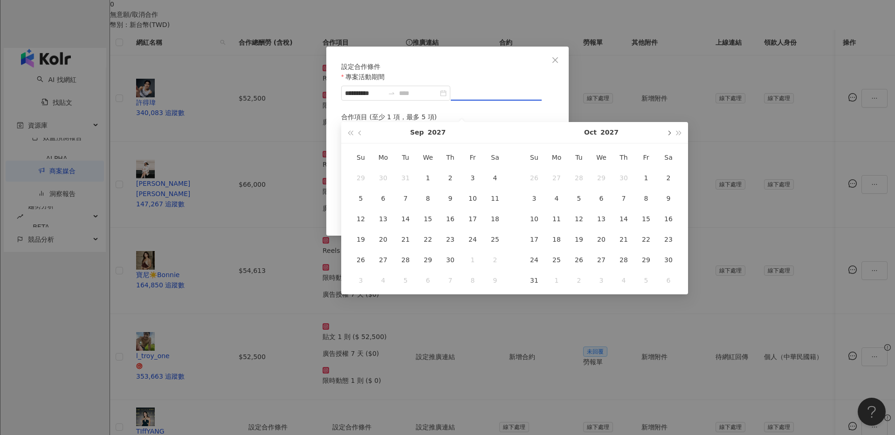
click at [668, 131] on span "button" at bounding box center [668, 133] width 5 height 5
type input "**********"
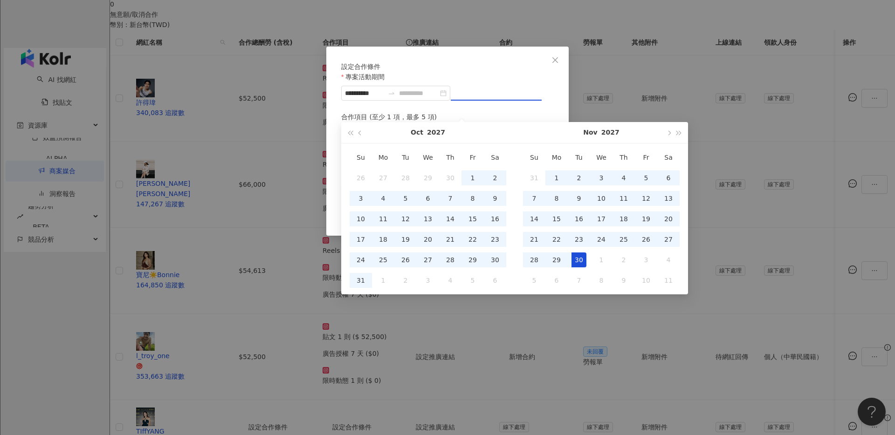
click at [577, 260] on div "30" at bounding box center [578, 260] width 15 height 15
type input "**********"
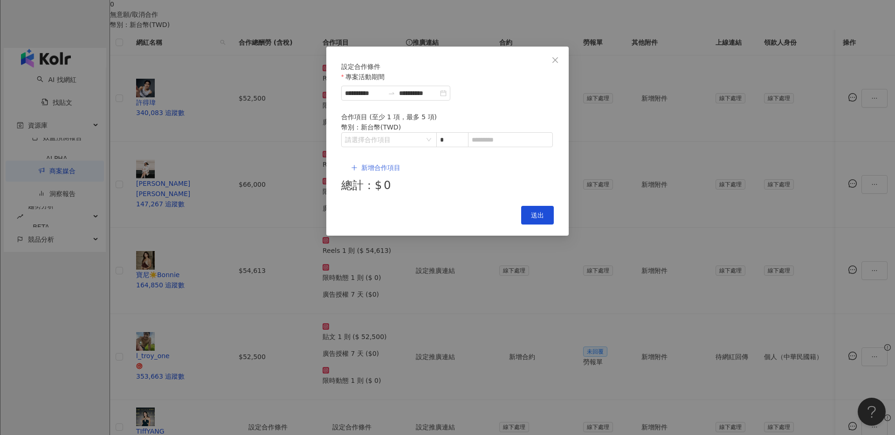
click at [387, 158] on button "新增合作項目" at bounding box center [375, 167] width 69 height 19
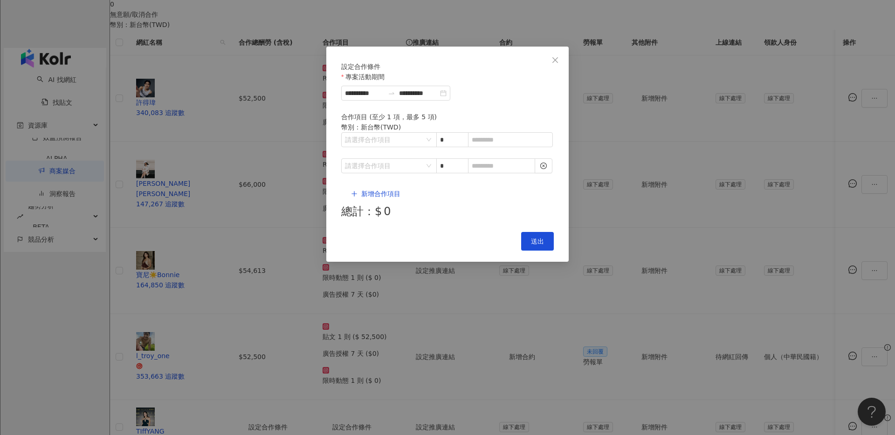
drag, startPoint x: 465, startPoint y: 59, endPoint x: 283, endPoint y: 72, distance: 182.7
click at [283, 72] on div "**********" at bounding box center [447, 217] width 895 height 435
click at [556, 60] on icon "close" at bounding box center [555, 60] width 6 height 6
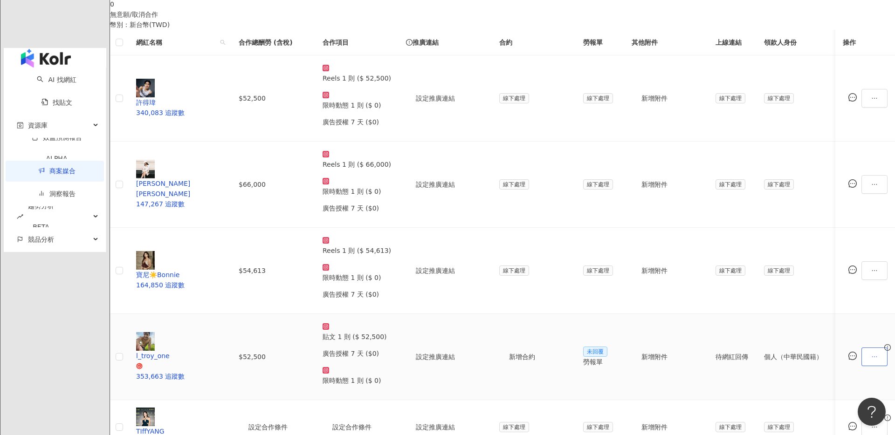
click at [871, 354] on icon "ellipsis" at bounding box center [874, 357] width 7 height 7
click at [765, 42] on span "設定合作條件" at bounding box center [764, 37] width 39 height 10
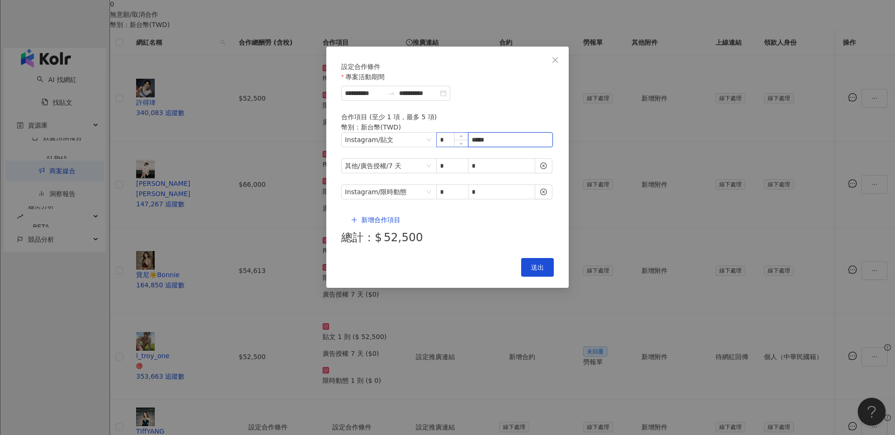
drag, startPoint x: 498, startPoint y: 152, endPoint x: 452, endPoint y: 152, distance: 45.7
click at [452, 147] on span "Instagram / 貼文 * *****" at bounding box center [447, 139] width 213 height 15
type input "*****"
click at [561, 58] on span "Close" at bounding box center [555, 59] width 19 height 7
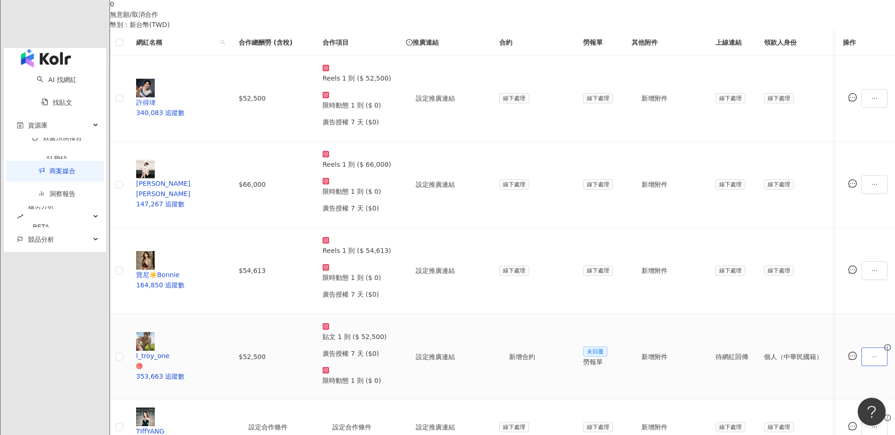
click at [871, 354] on icon "ellipsis" at bounding box center [874, 357] width 7 height 7
click at [775, 41] on span "設定合作條件" at bounding box center [764, 37] width 39 height 10
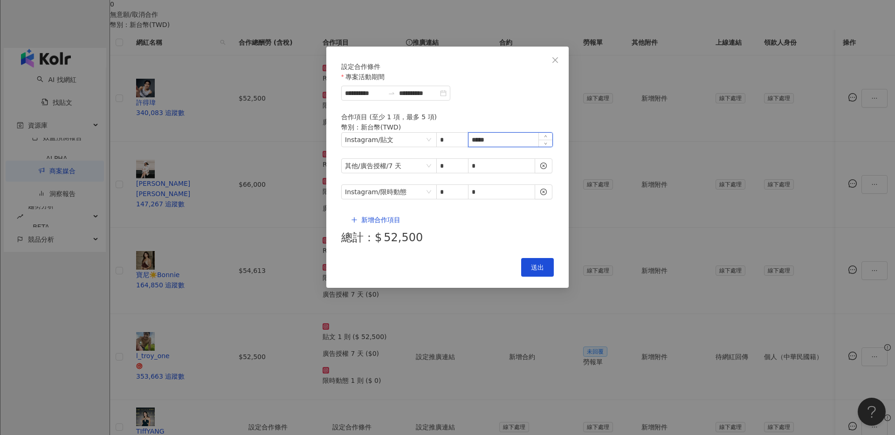
click at [483, 147] on input "*****" at bounding box center [510, 140] width 84 height 14
type input "*"
type input "*****"
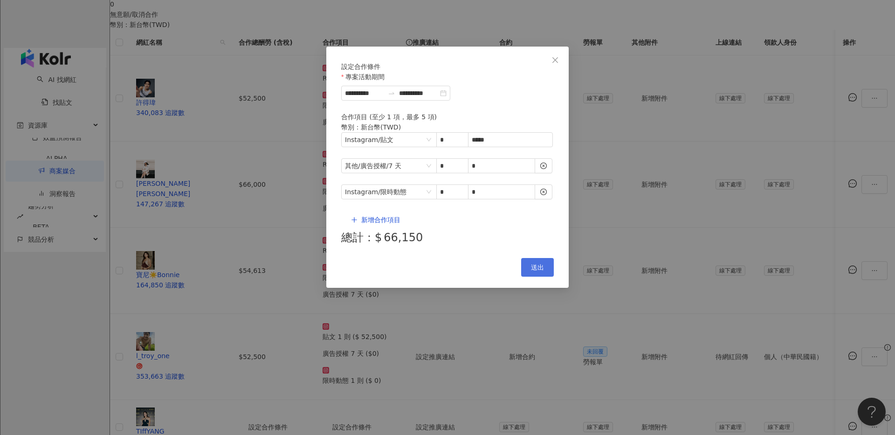
click at [536, 258] on button "送出" at bounding box center [537, 267] width 33 height 19
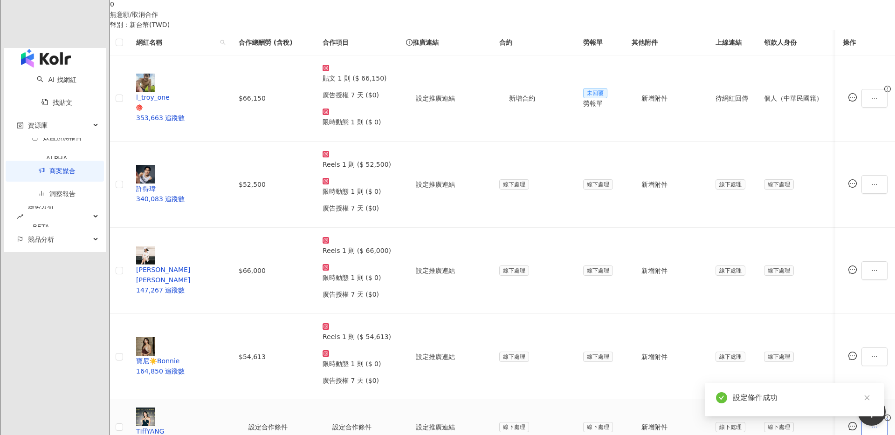
click at [871, 424] on icon "ellipsis" at bounding box center [874, 427] width 7 height 7
click at [765, 77] on span "設定合作條件" at bounding box center [768, 78] width 46 height 10
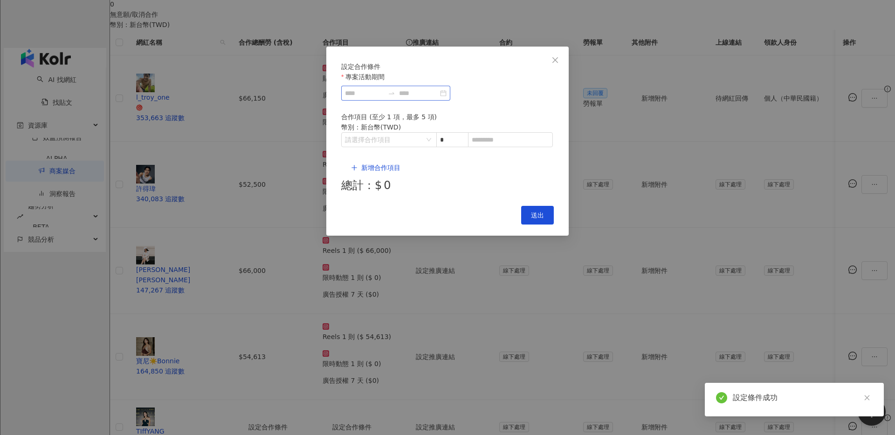
click at [385, 101] on div at bounding box center [395, 93] width 109 height 15
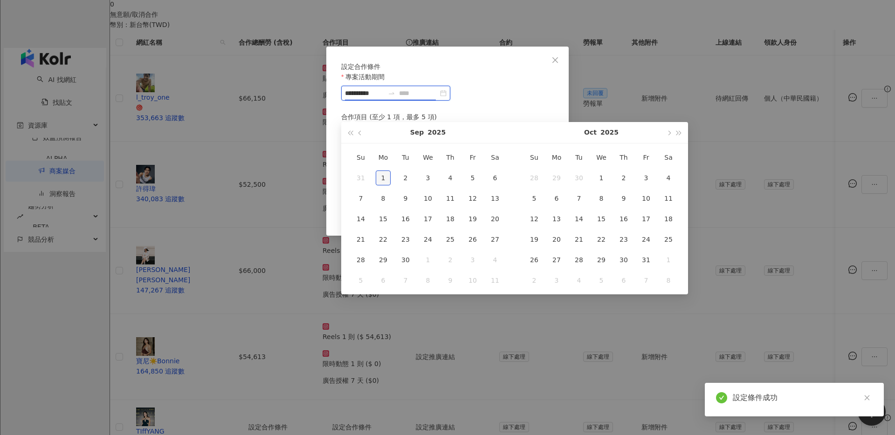
type input "**********"
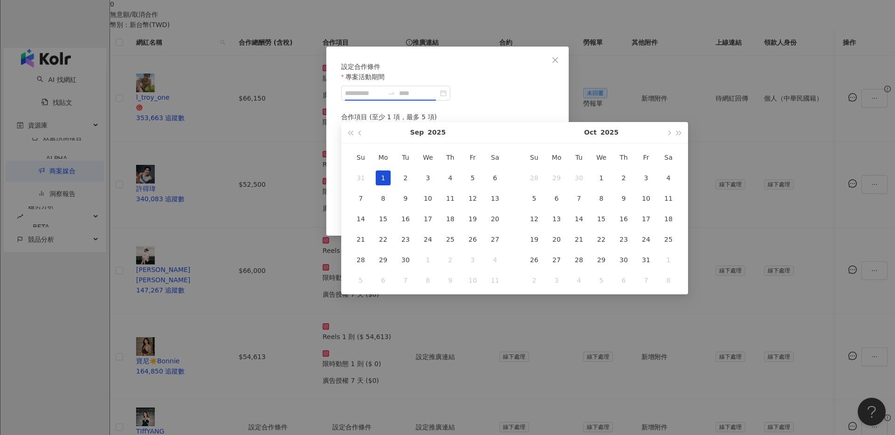
click at [380, 176] on div "1" at bounding box center [383, 178] width 15 height 15
type input "**********"
click at [668, 132] on span "button" at bounding box center [668, 133] width 5 height 5
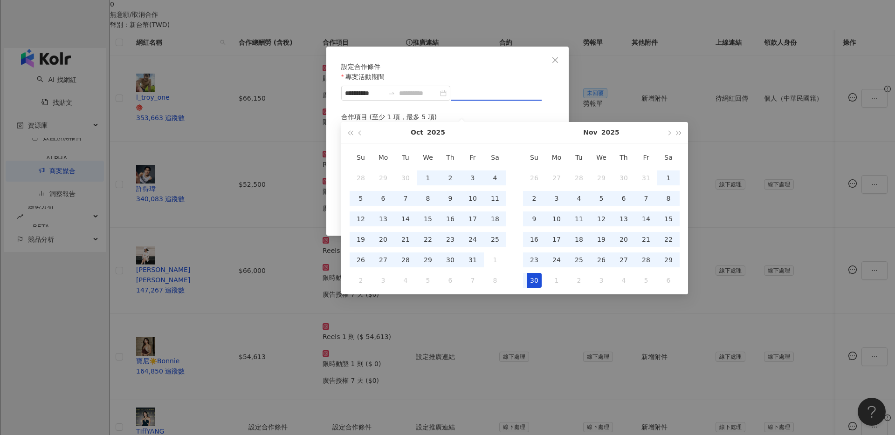
click at [533, 278] on div "30" at bounding box center [534, 280] width 15 height 15
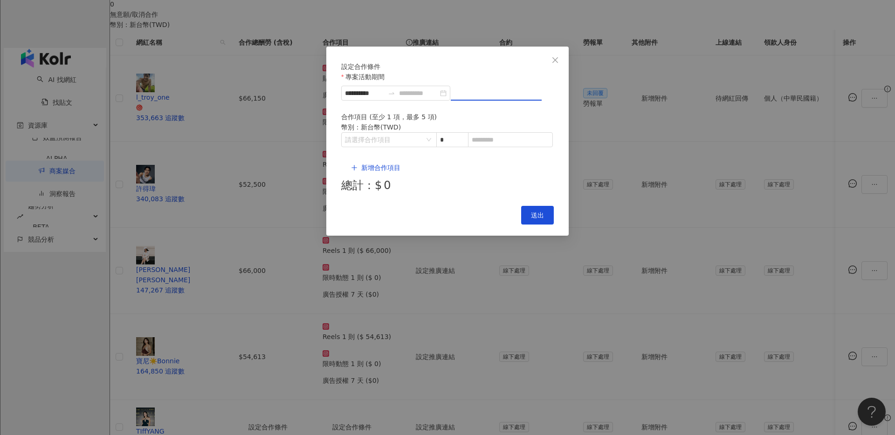
type input "**********"
click at [391, 158] on button "新增合作項目" at bounding box center [375, 167] width 69 height 19
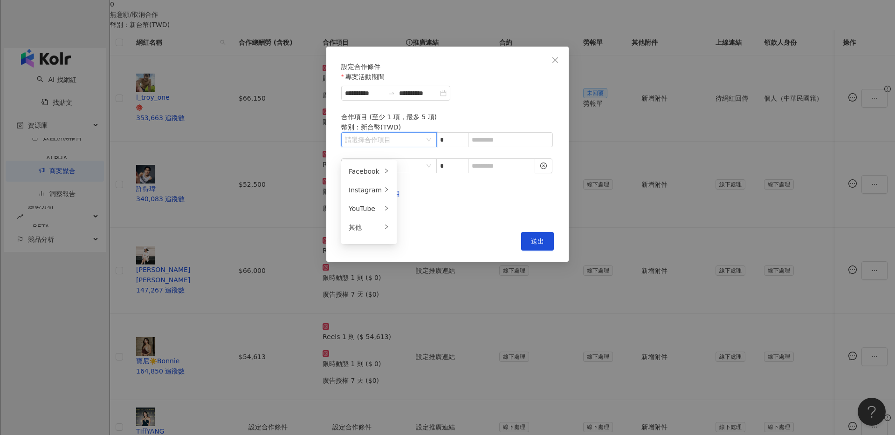
click at [389, 147] on input "search" at bounding box center [384, 140] width 78 height 14
click at [366, 191] on div "Instagram" at bounding box center [365, 190] width 33 height 10
click at [418, 174] on div "貼文" at bounding box center [423, 171] width 37 height 10
click at [509, 147] on input at bounding box center [510, 140] width 84 height 14
type input "*"
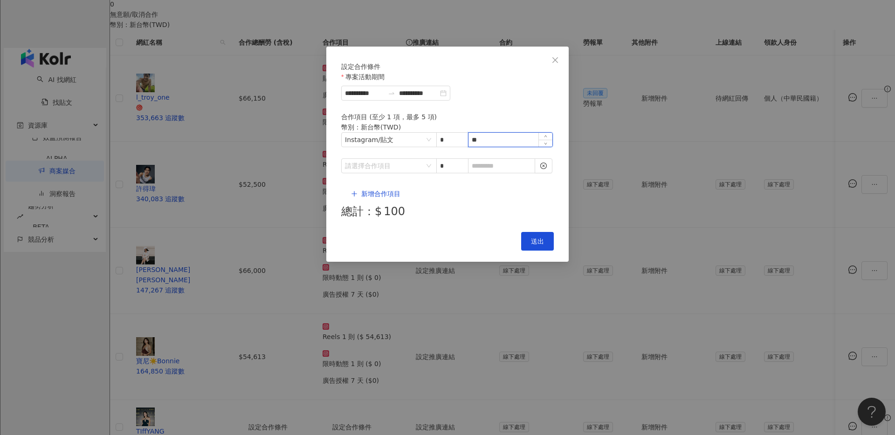
type input "*"
click at [414, 147] on span "Instagram / 貼文" at bounding box center [389, 140] width 88 height 14
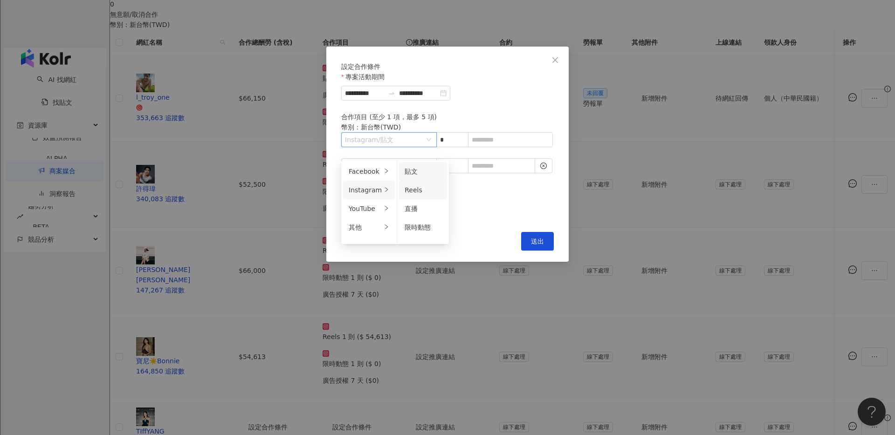
click at [421, 190] on div "Reels" at bounding box center [423, 190] width 37 height 10
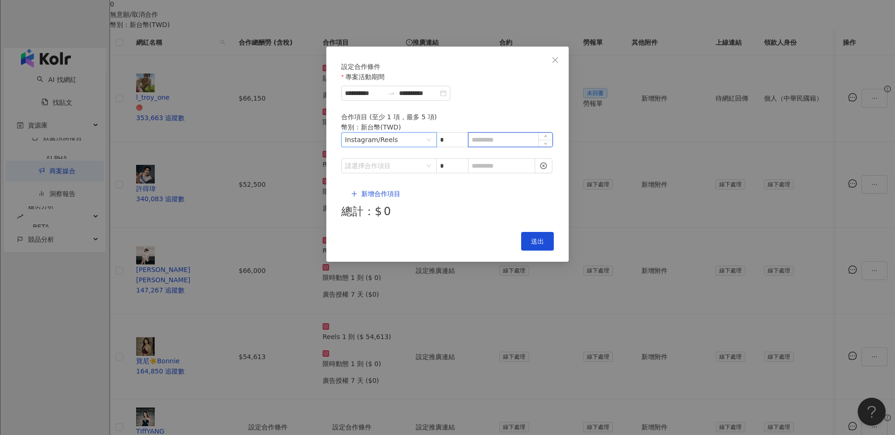
click at [496, 147] on input at bounding box center [510, 140] width 84 height 14
click at [501, 147] on input at bounding box center [510, 140] width 84 height 14
type input "*****"
click at [403, 173] on input "search" at bounding box center [384, 166] width 78 height 14
click at [365, 243] on div "其他" at bounding box center [365, 244] width 33 height 10
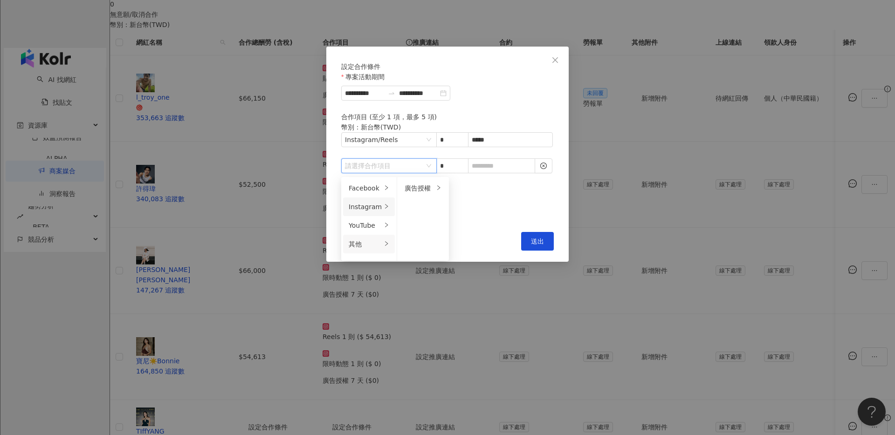
click at [367, 208] on div "Instagram" at bounding box center [365, 207] width 33 height 10
click at [417, 241] on span "限時動態" at bounding box center [418, 244] width 26 height 7
click at [491, 166] on input at bounding box center [501, 166] width 66 height 14
type input "*"
click at [367, 185] on button "新增合作項目" at bounding box center [375, 194] width 69 height 19
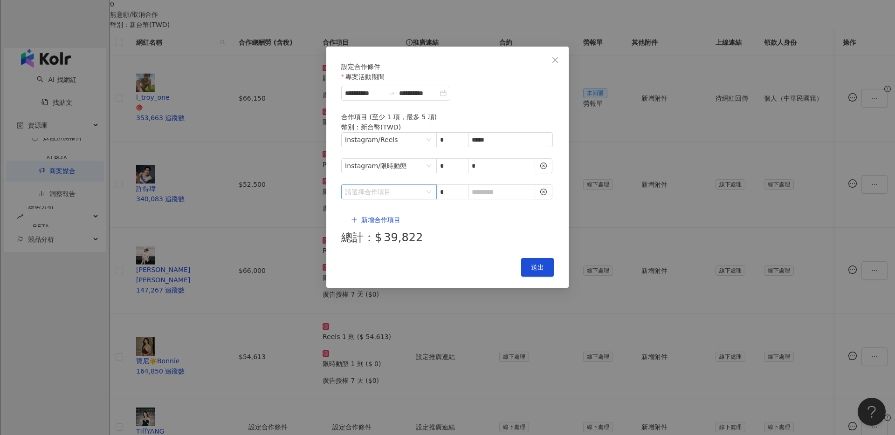
click at [385, 185] on input "search" at bounding box center [384, 192] width 78 height 14
click at [363, 254] on li "其他" at bounding box center [369, 261] width 52 height 19
click at [408, 213] on li "廣告授權" at bounding box center [423, 205] width 48 height 19
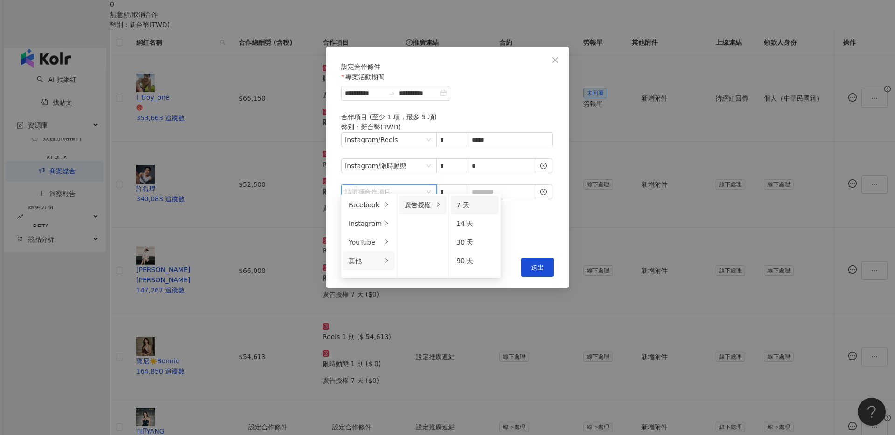
click at [470, 208] on div "7 天" at bounding box center [474, 205] width 37 height 10
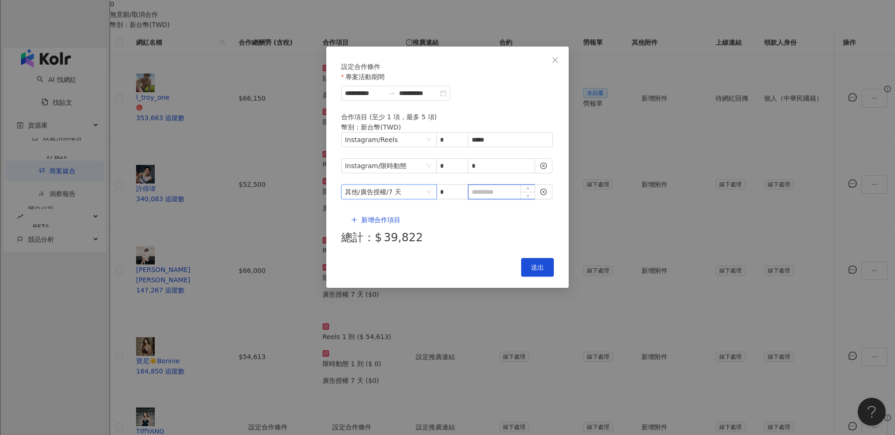
click at [492, 187] on input at bounding box center [501, 192] width 66 height 14
type input "*"
click at [544, 258] on button "送出" at bounding box center [537, 267] width 33 height 19
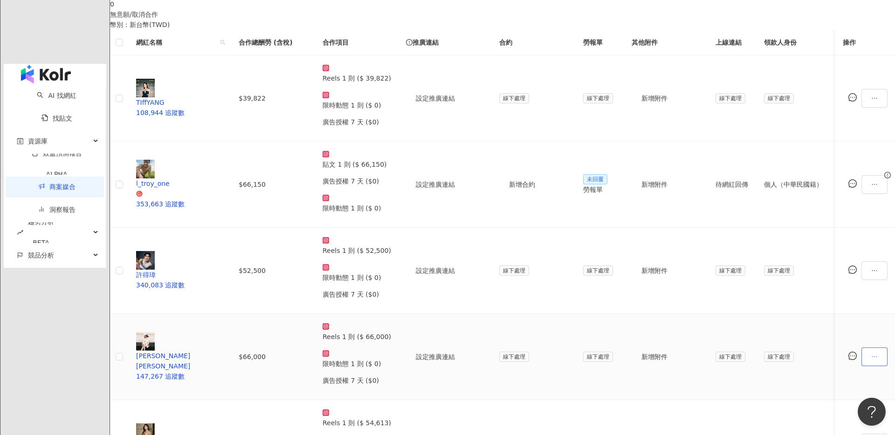
click at [871, 354] on icon "ellipsis" at bounding box center [874, 357] width 7 height 7
click at [771, 30] on li "設定合作條件" at bounding box center [764, 37] width 50 height 19
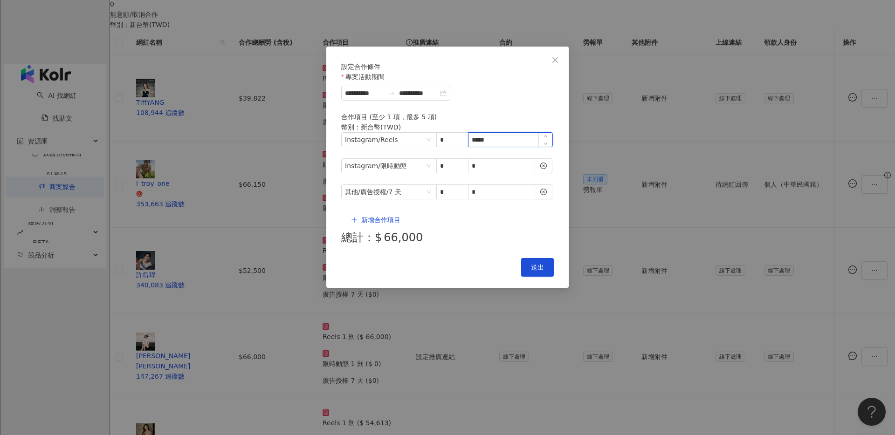
click at [476, 147] on input "*****" at bounding box center [510, 140] width 84 height 14
type input "*****"
click at [536, 264] on span "送出" at bounding box center [537, 267] width 13 height 7
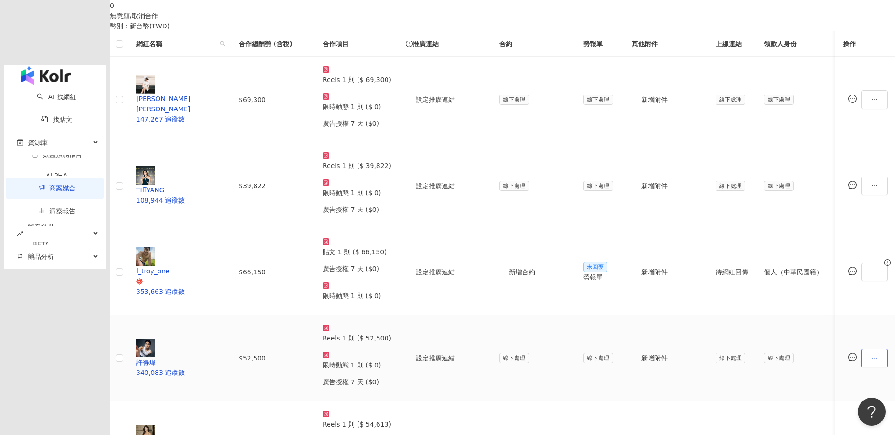
click at [843, 349] on div at bounding box center [865, 358] width 45 height 19
click at [872, 357] on icon "ellipsis" at bounding box center [874, 357] width 5 height 1
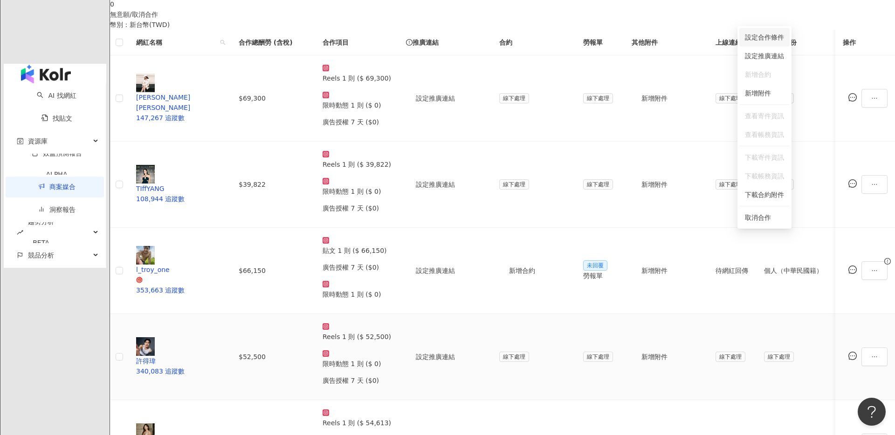
click at [779, 37] on span "設定合作條件" at bounding box center [764, 37] width 39 height 10
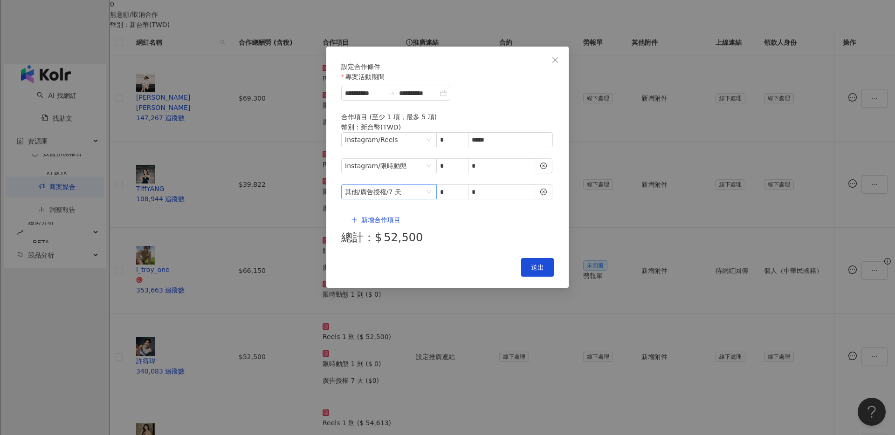
click at [411, 185] on span "其他 / 廣告授權 / 7 天" at bounding box center [389, 192] width 88 height 14
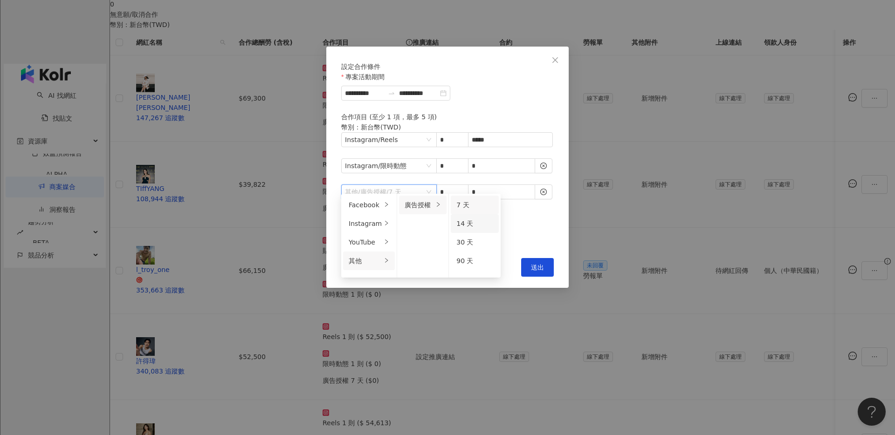
click at [471, 223] on div "14 天" at bounding box center [474, 224] width 37 height 10
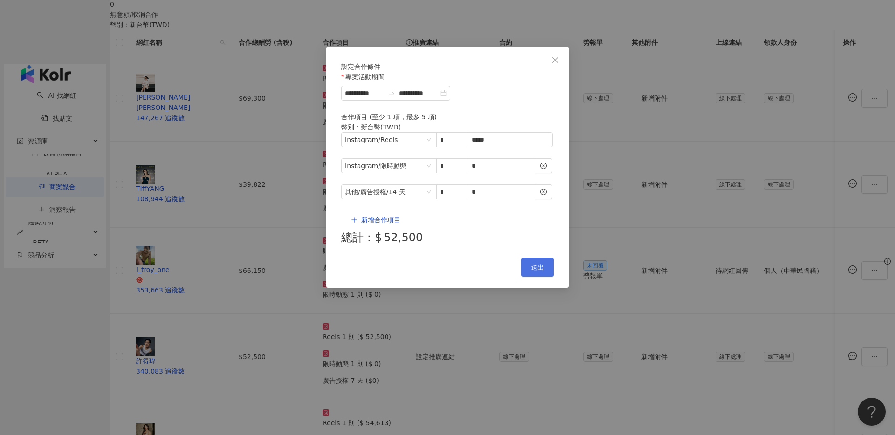
click at [545, 258] on button "送出" at bounding box center [537, 267] width 33 height 19
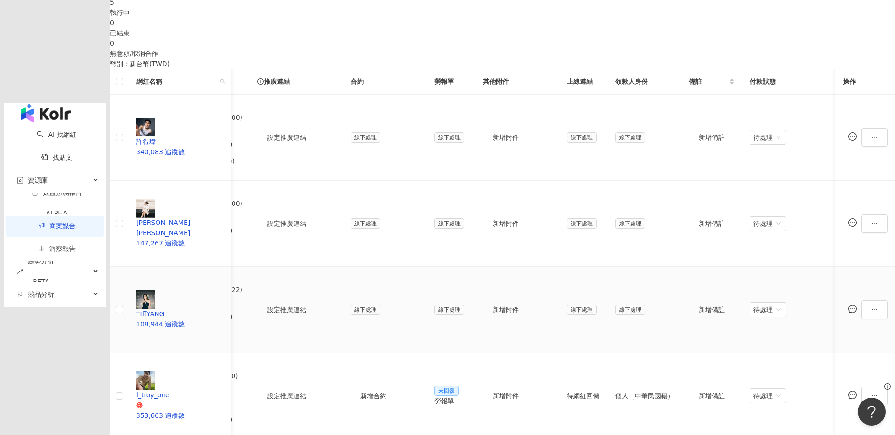
scroll to position [0, 0]
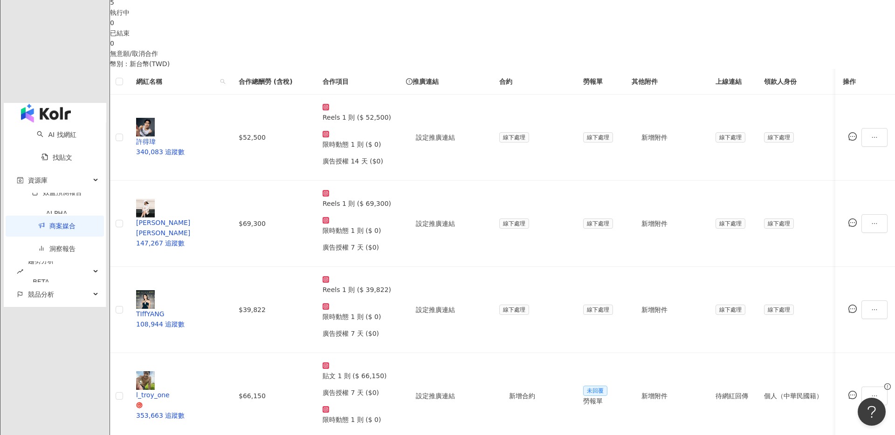
drag, startPoint x: 810, startPoint y: 184, endPoint x: 838, endPoint y: 170, distance: 31.3
click at [810, 184] on div "0 待邀約 0 確認中 5 執行中 0 已結束 0 無意願/取消合作 幣別 ： 新台幣 ( TWD ) 網紅名稱 合作總酬勞 (含稅) 合作項目 推廣連結 合…" at bounding box center [502, 255] width 785 height 599
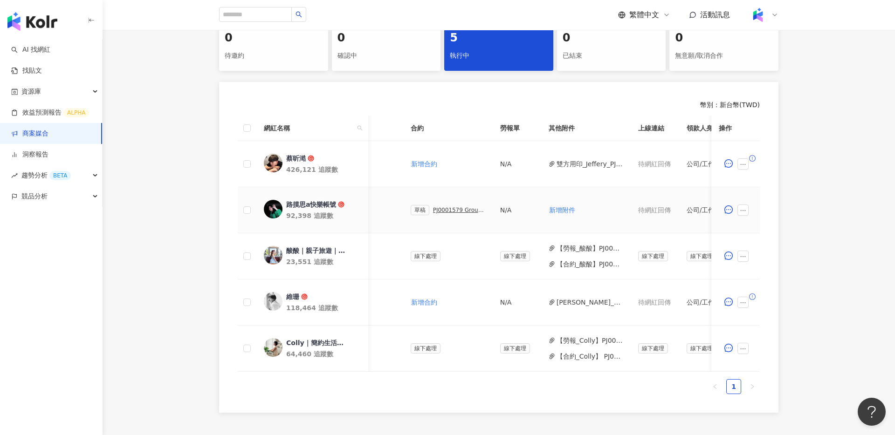
scroll to position [0, 240]
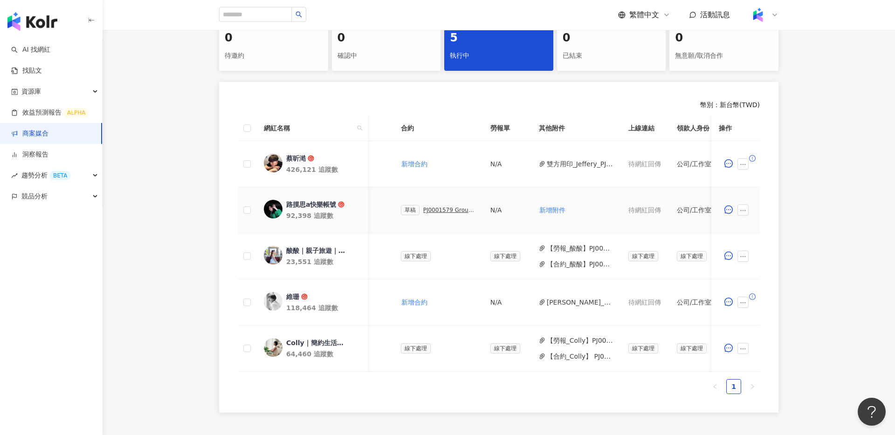
click at [440, 210] on div "PJ0001579 GroupM_3M極淨新浴室防水收納系列_202509_活動確認單" at bounding box center [449, 210] width 52 height 7
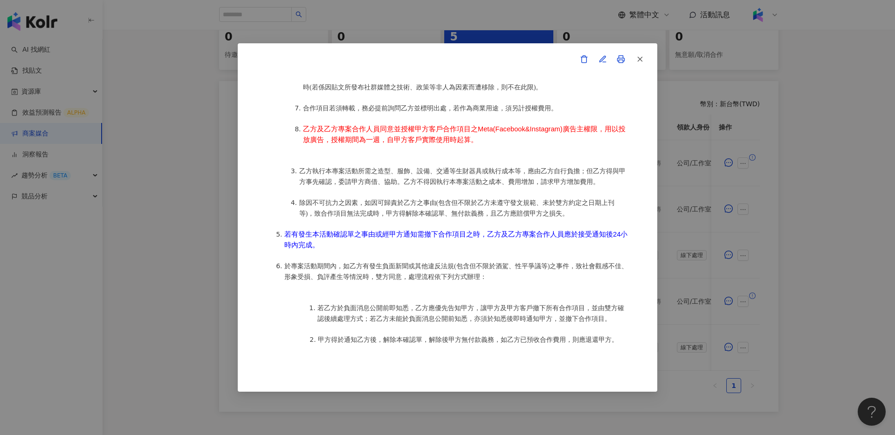
scroll to position [708, 0]
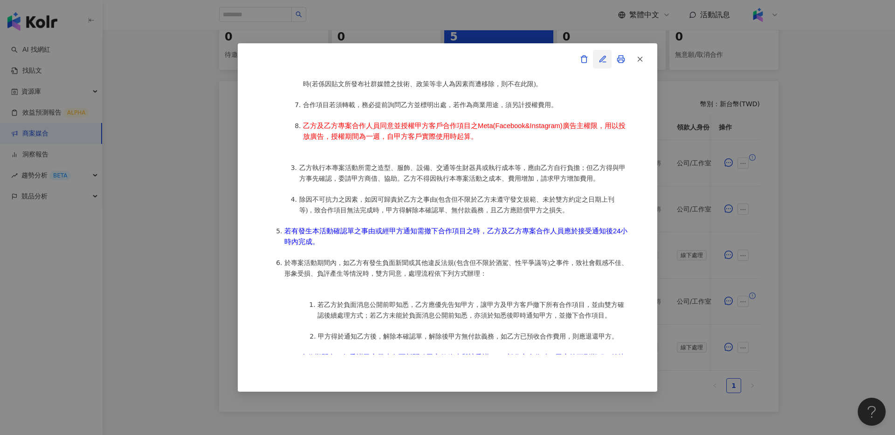
click at [602, 58] on icon "button" at bounding box center [602, 59] width 8 height 8
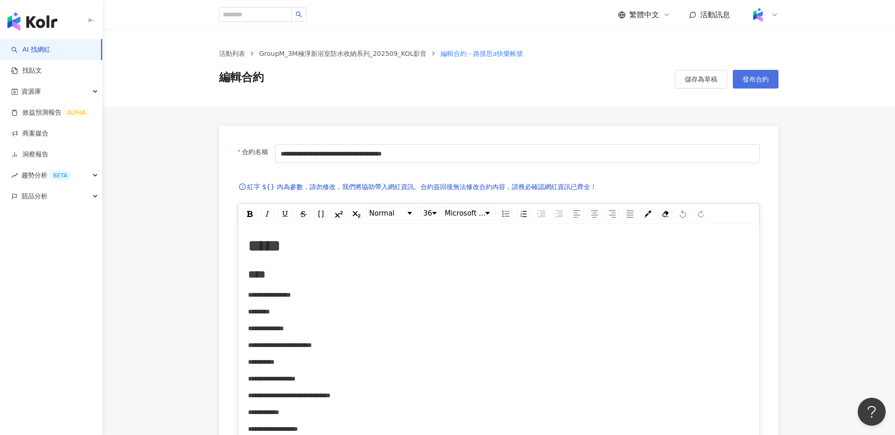
click at [762, 85] on button "發布合約" at bounding box center [756, 79] width 46 height 19
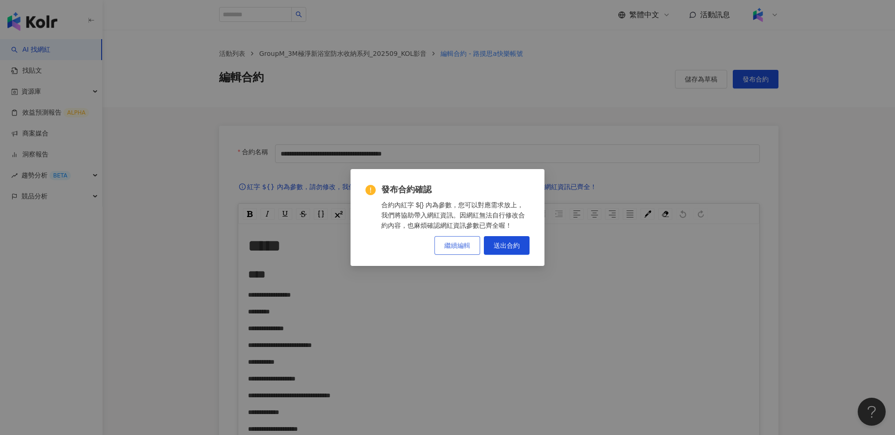
click at [447, 246] on span "繼續編輯" at bounding box center [457, 245] width 26 height 7
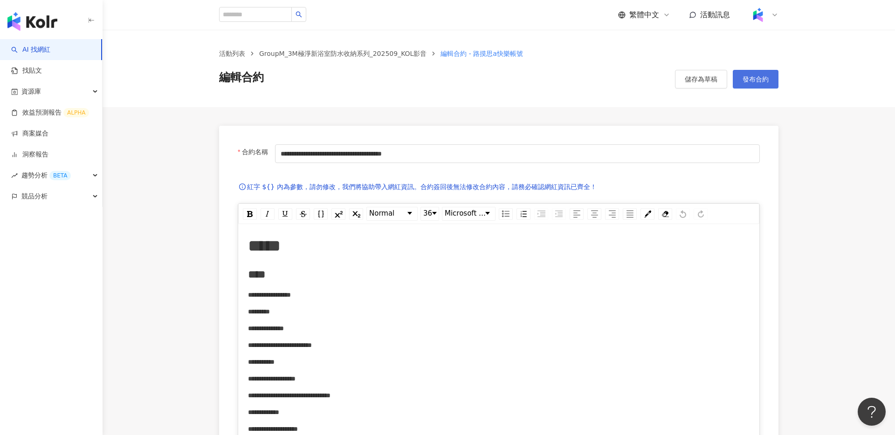
click at [756, 81] on span "發布合約" at bounding box center [756, 79] width 26 height 7
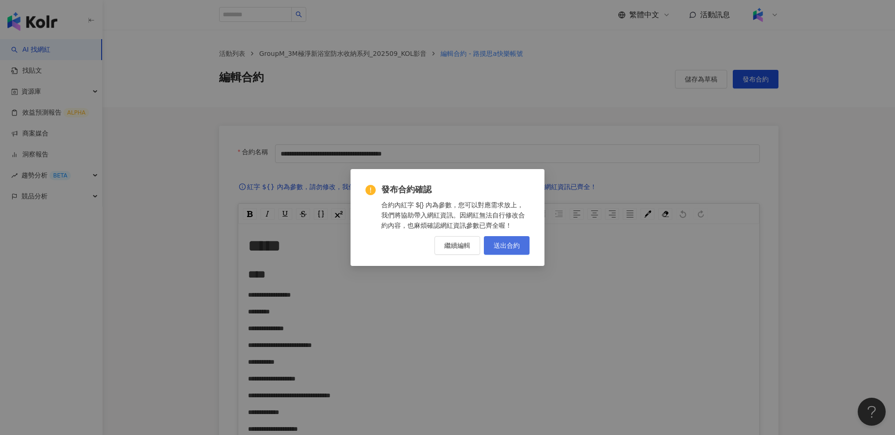
click at [501, 244] on span "送出合約" at bounding box center [507, 245] width 26 height 7
